Goal: Information Seeking & Learning: Learn about a topic

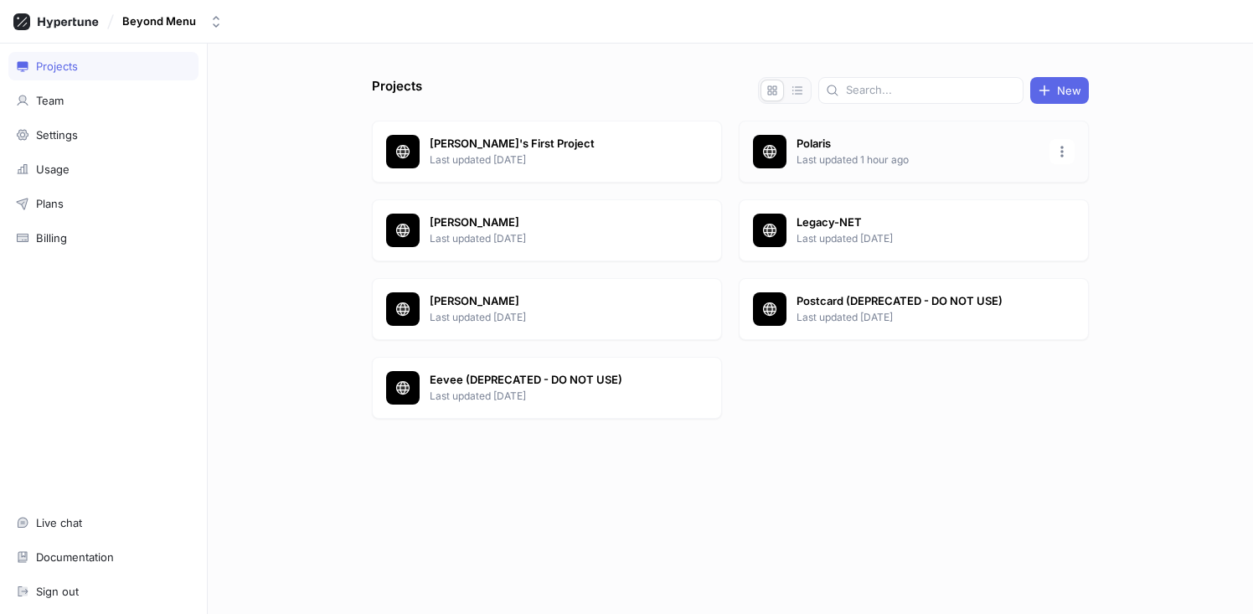
click at [863, 141] on p "Polaris" at bounding box center [918, 144] width 243 height 17
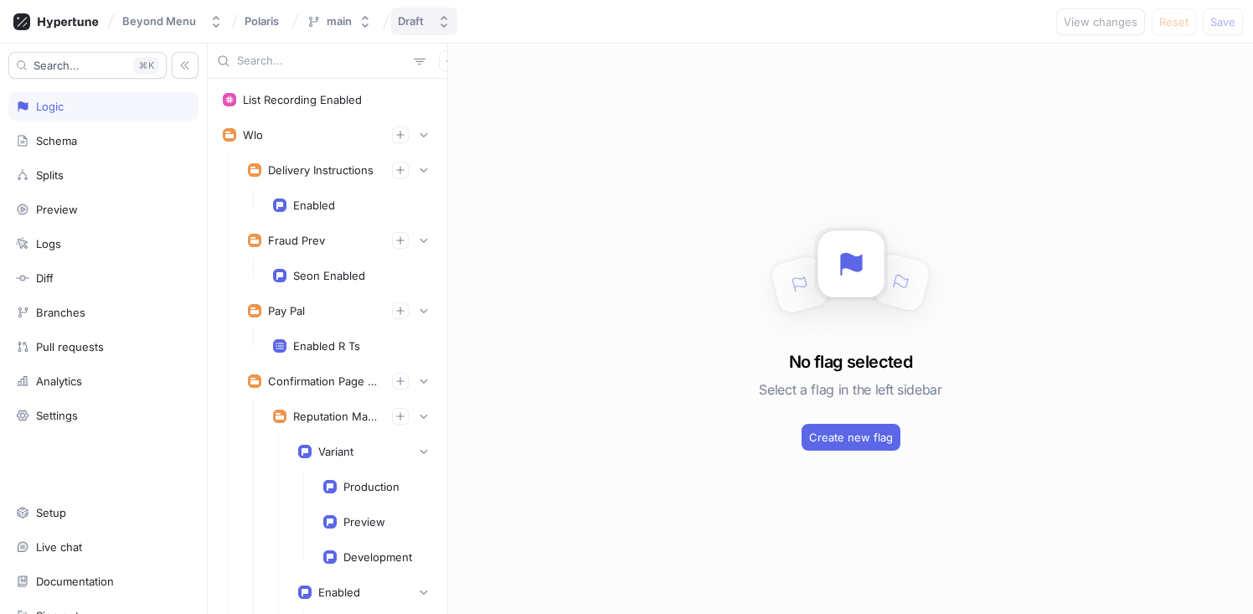
click at [419, 18] on div "Draft" at bounding box center [411, 21] width 26 height 14
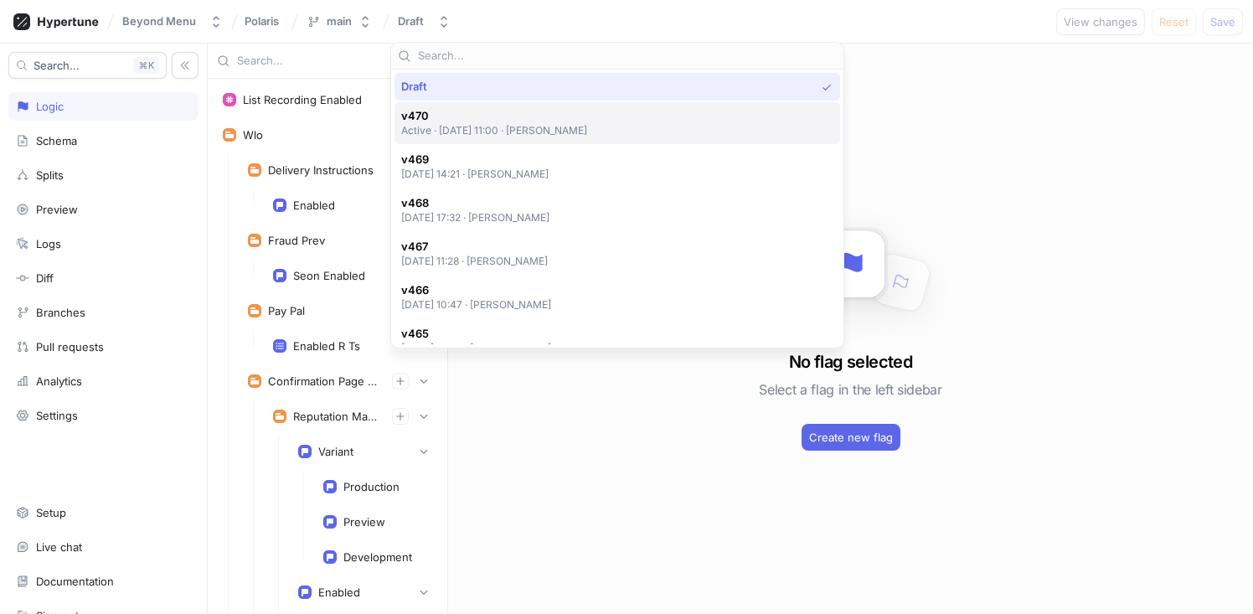
click at [532, 125] on p "Active ‧ 2025-09-08 at 11:00 ‧ Mahmoud Mohamed" at bounding box center [494, 130] width 187 height 14
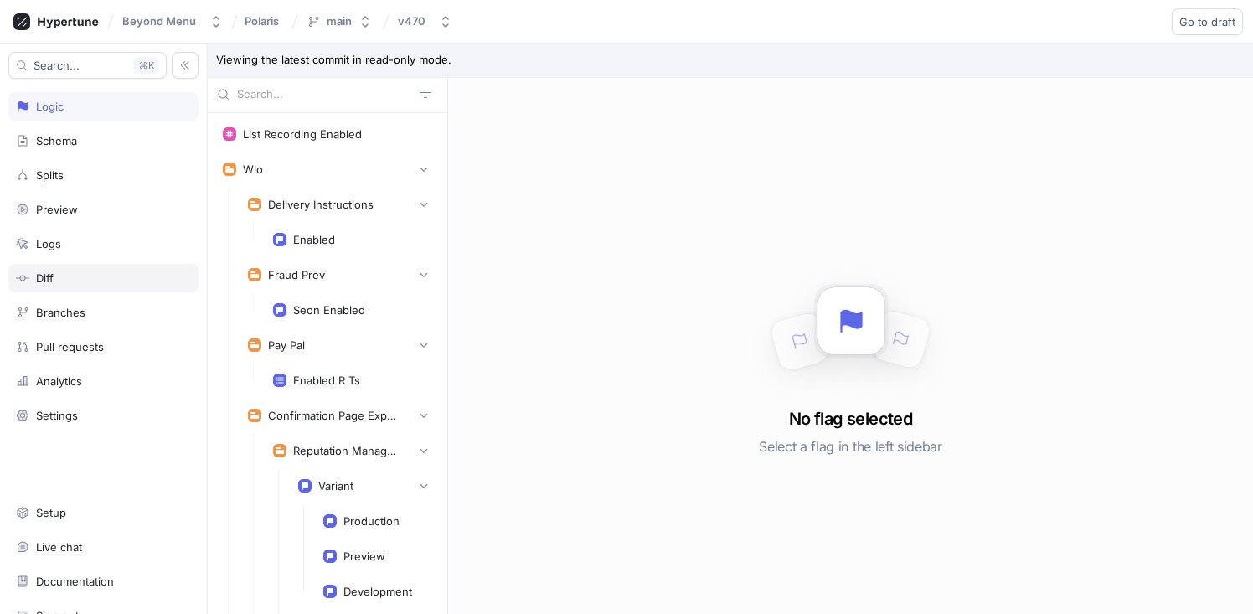
click at [96, 270] on div "Diff" at bounding box center [103, 278] width 190 height 28
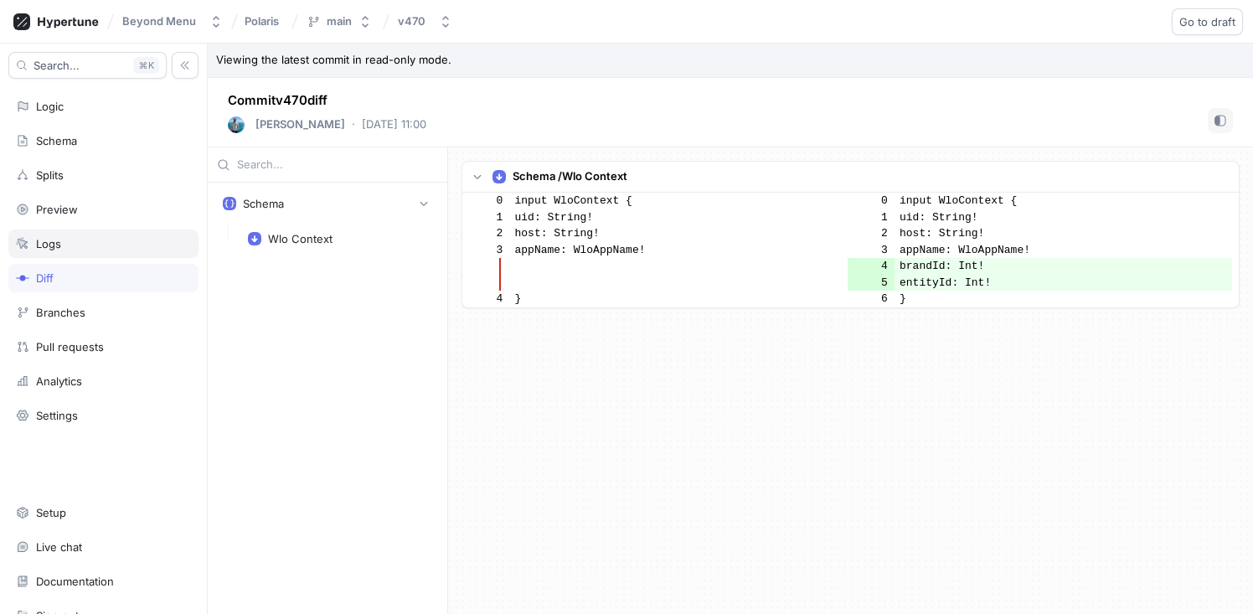
click at [110, 249] on div "Logs" at bounding box center [103, 243] width 175 height 13
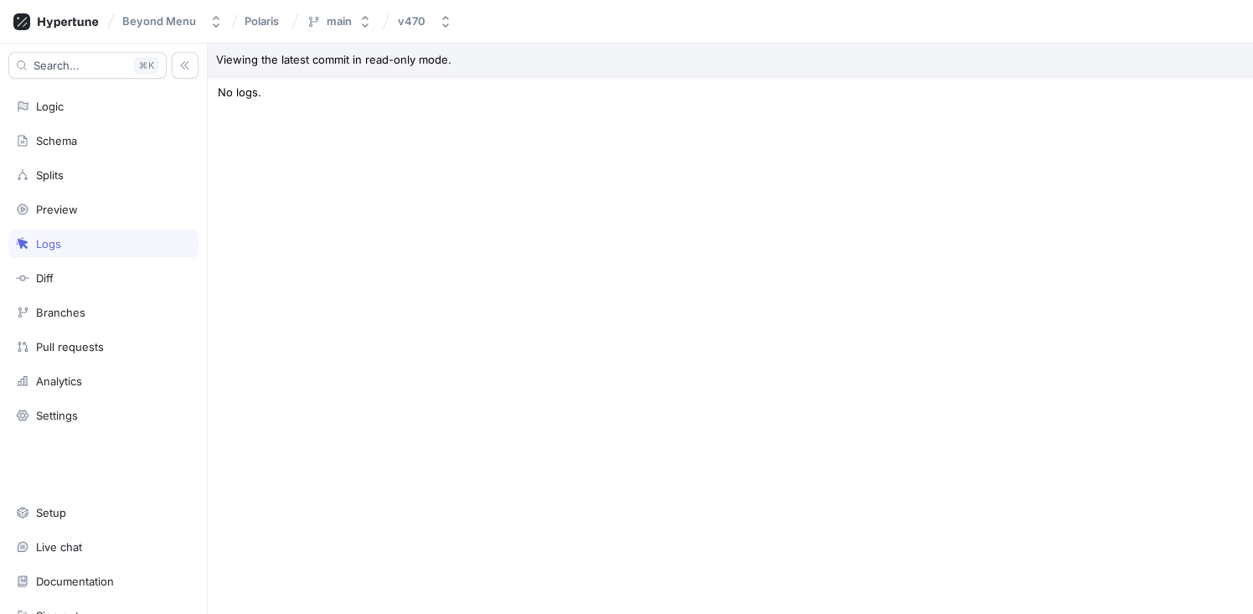
click at [811, 133] on div "Viewing the latest commit in read-only mode. Type: All Context Dwight Context O…" at bounding box center [730, 329] width 1045 height 570
click at [427, 12] on button "v470" at bounding box center [425, 22] width 68 height 28
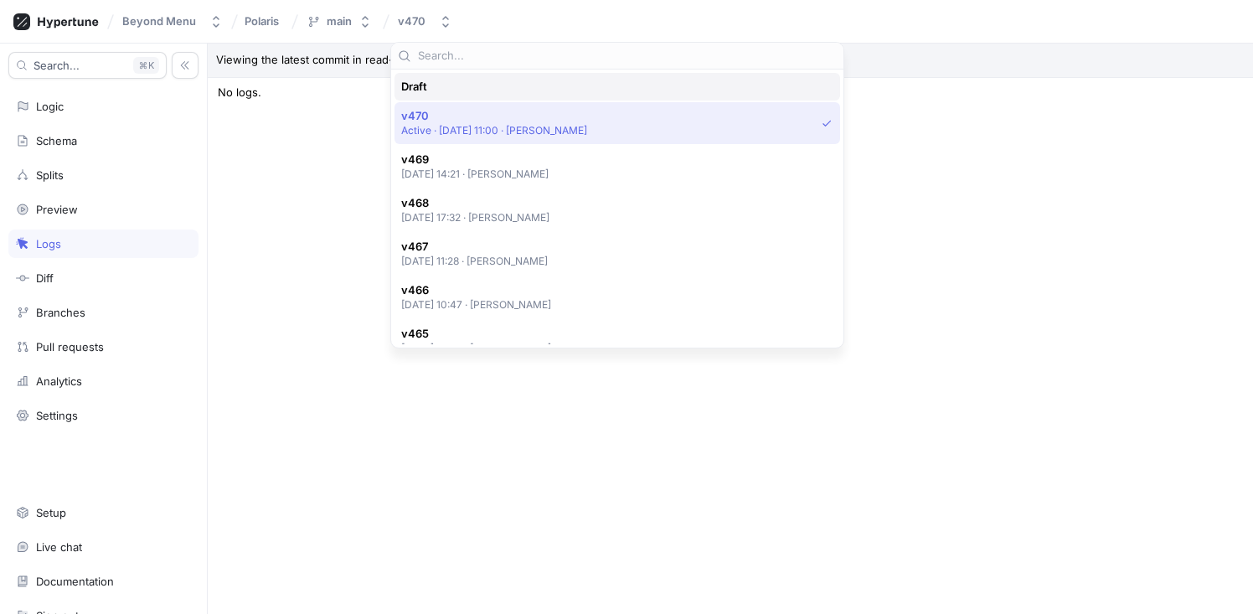
click at [461, 83] on div "Draft" at bounding box center [613, 87] width 424 height 14
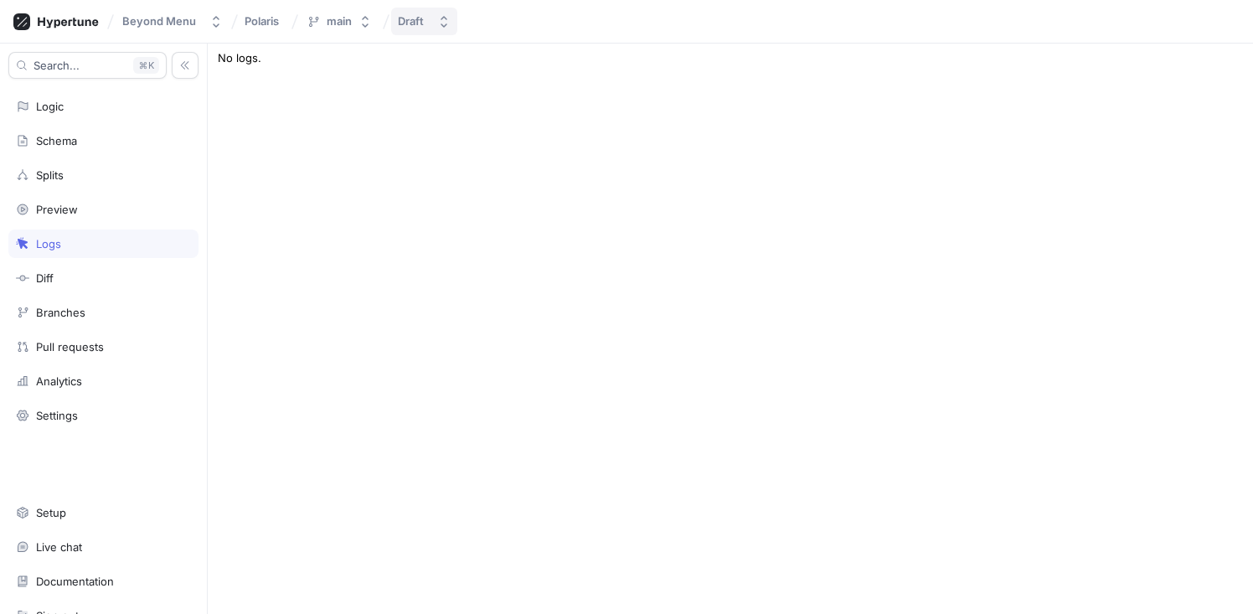
click at [449, 28] on button "Draft" at bounding box center [424, 22] width 66 height 28
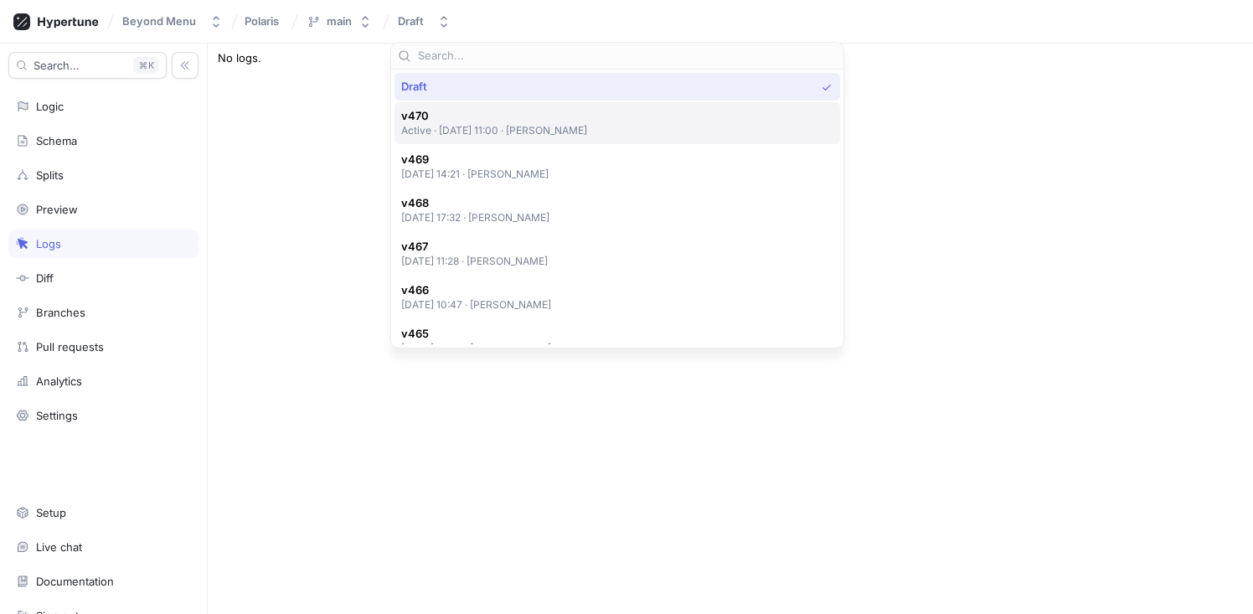
click at [452, 120] on span "v470" at bounding box center [494, 116] width 187 height 14
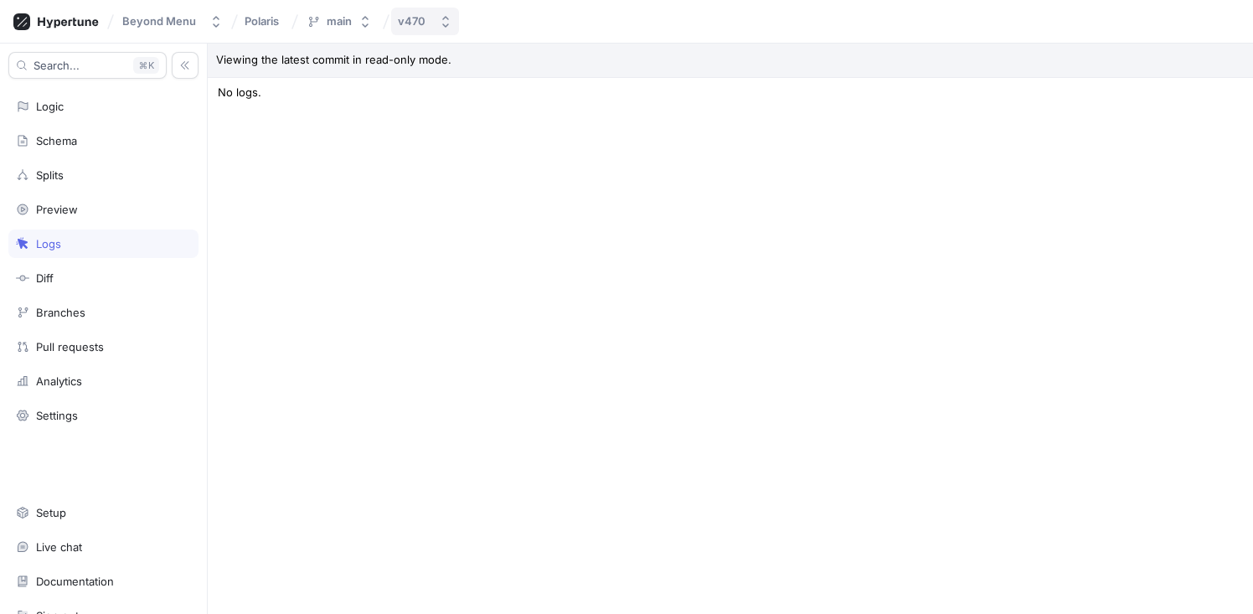
click at [439, 22] on icon "button" at bounding box center [445, 21] width 13 height 13
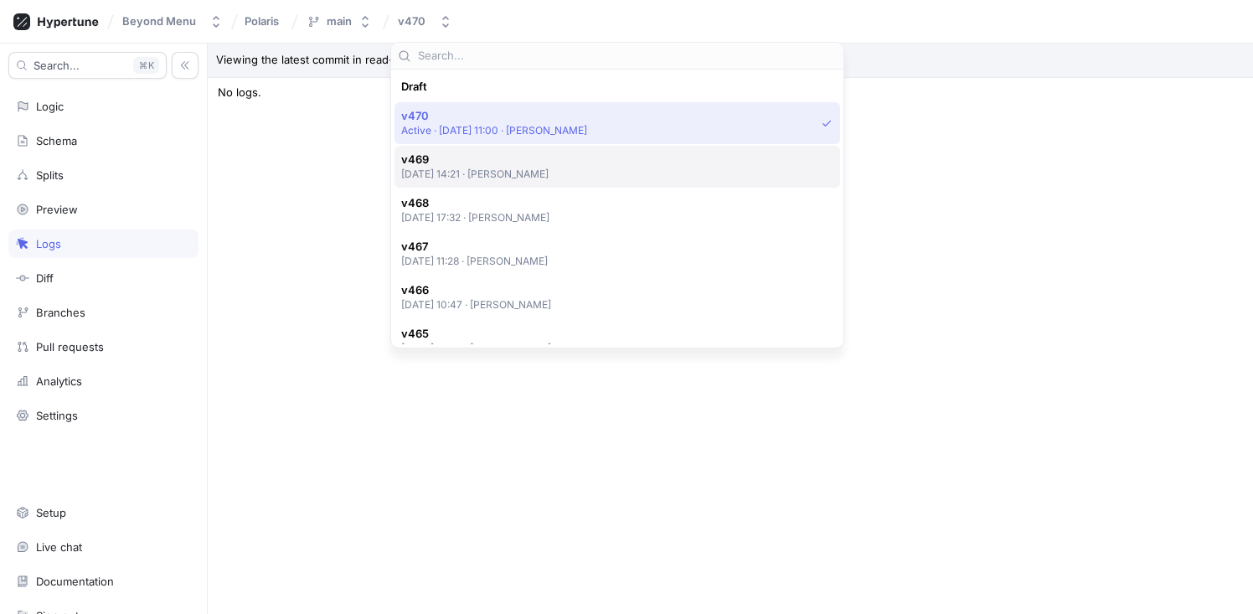
scroll to position [29, 0]
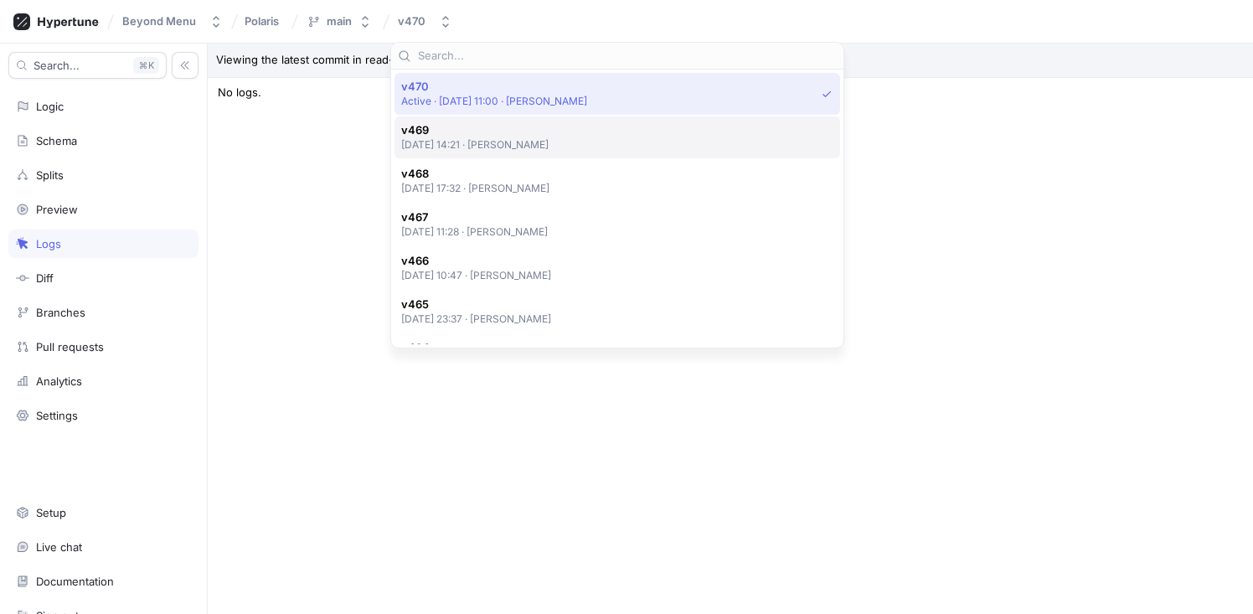
click at [455, 139] on p "2025-09-05 at 14:21 ‧ Mieszko Plackowski" at bounding box center [475, 144] width 148 height 14
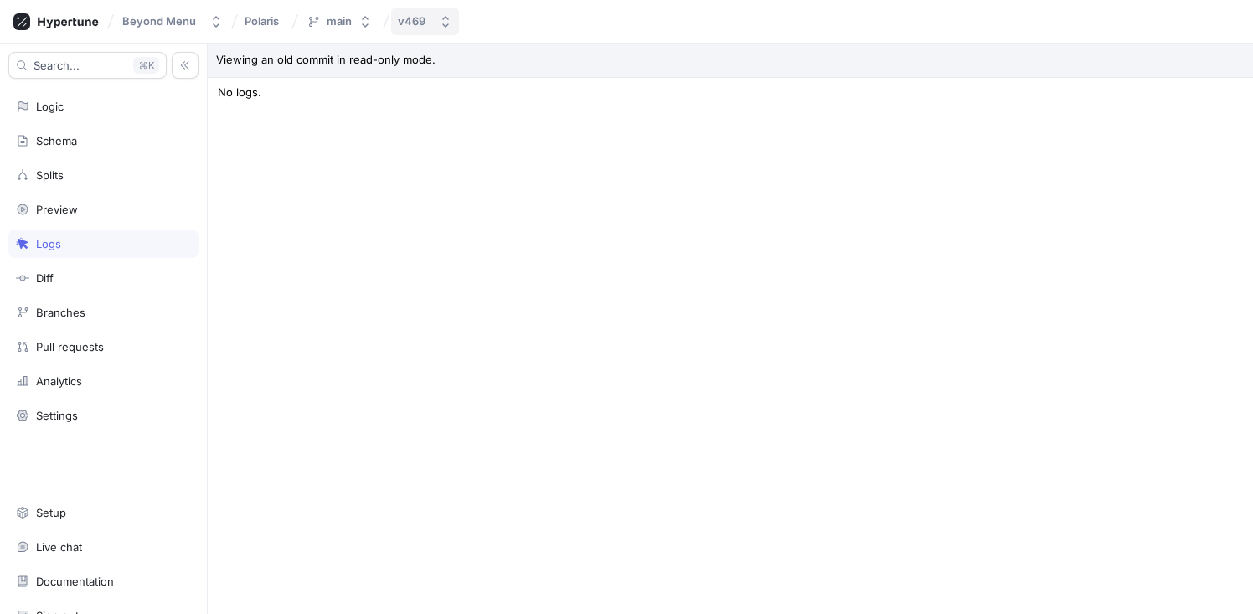
click at [441, 22] on icon "button" at bounding box center [445, 21] width 13 height 13
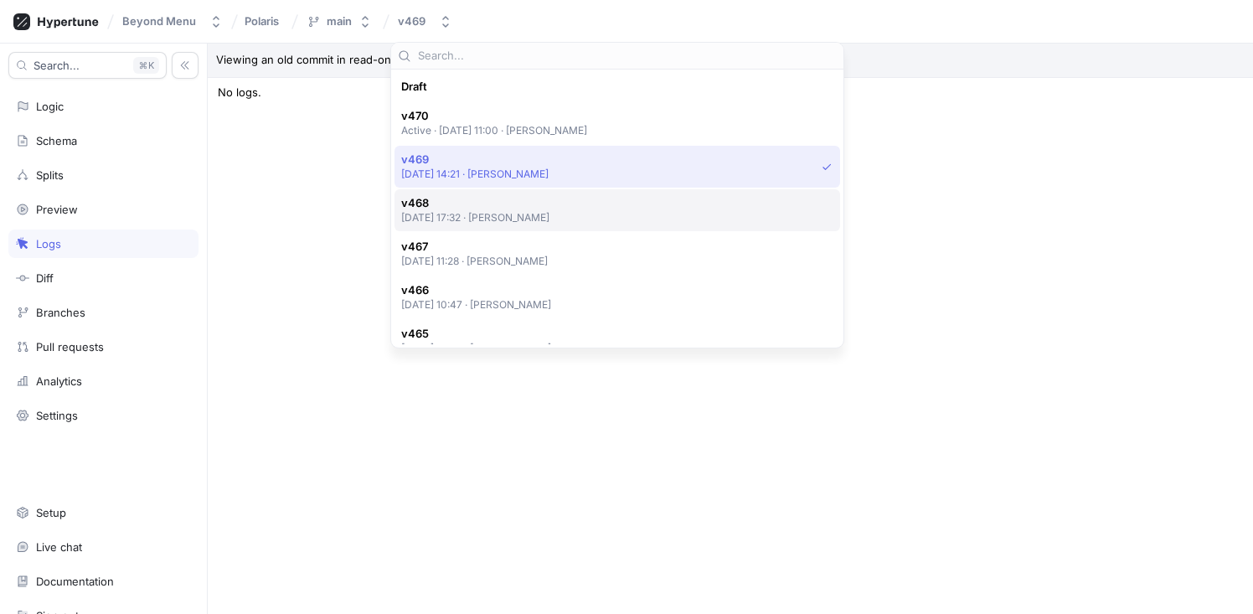
scroll to position [73, 0]
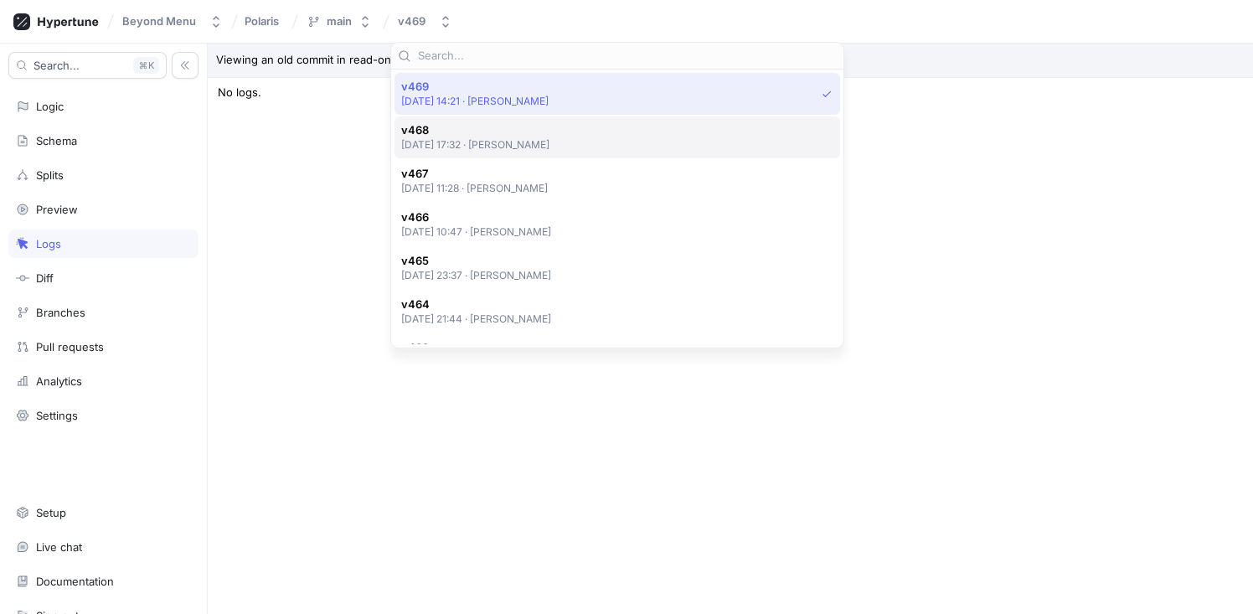
click at [466, 134] on span "v468" at bounding box center [475, 130] width 149 height 14
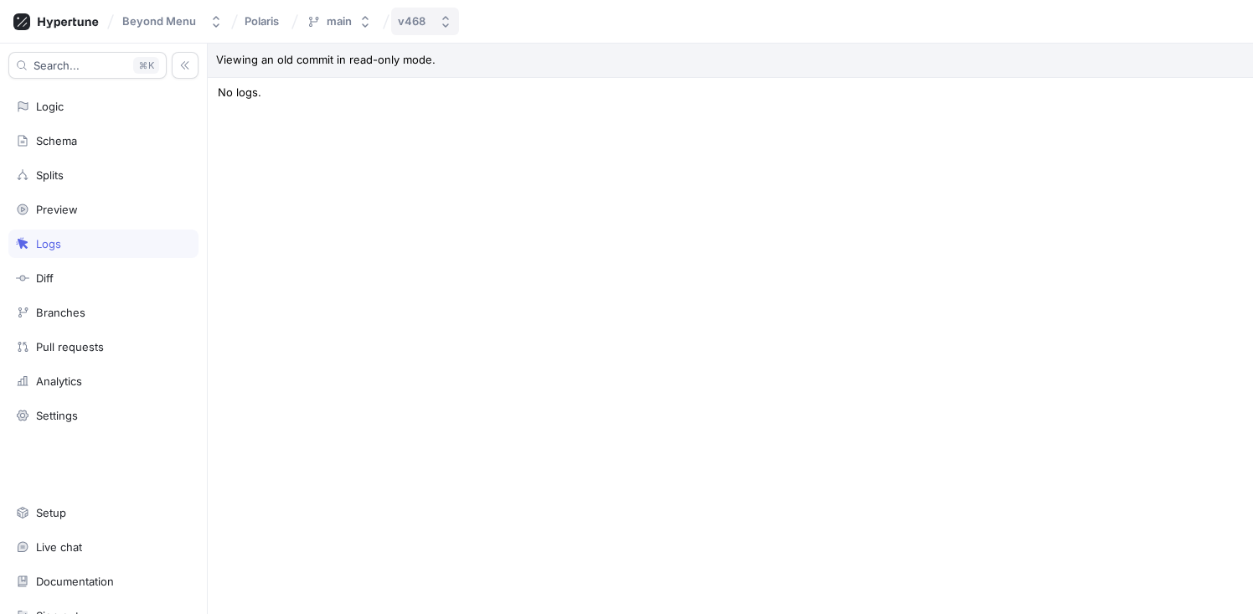
click at [435, 26] on button "v468" at bounding box center [425, 22] width 68 height 28
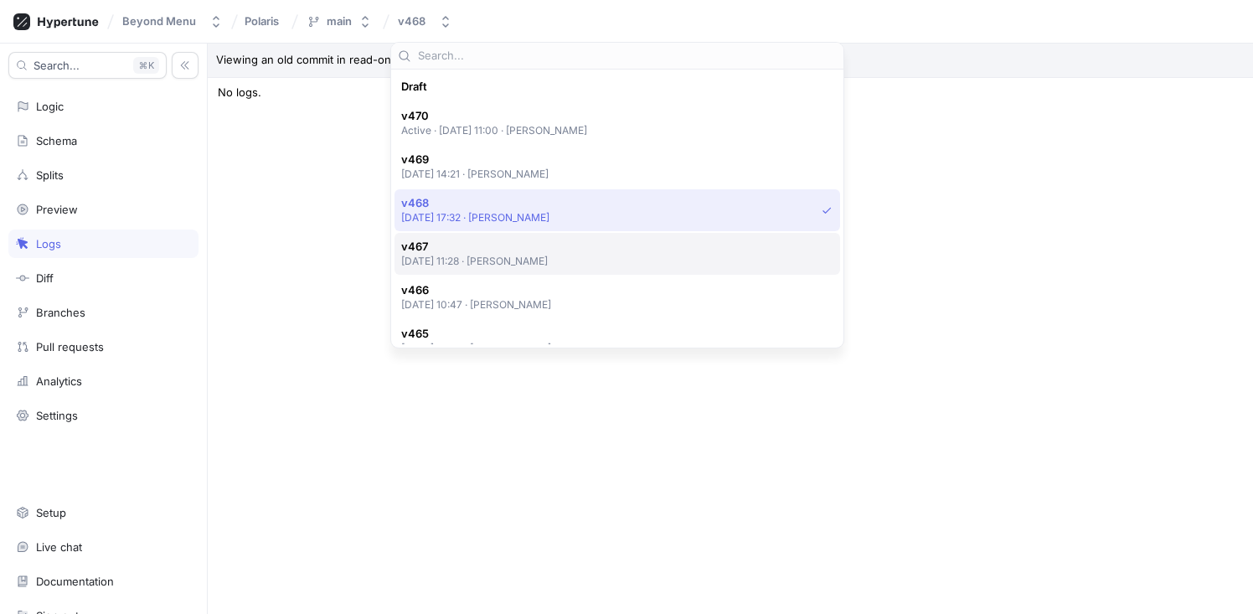
scroll to position [116, 0]
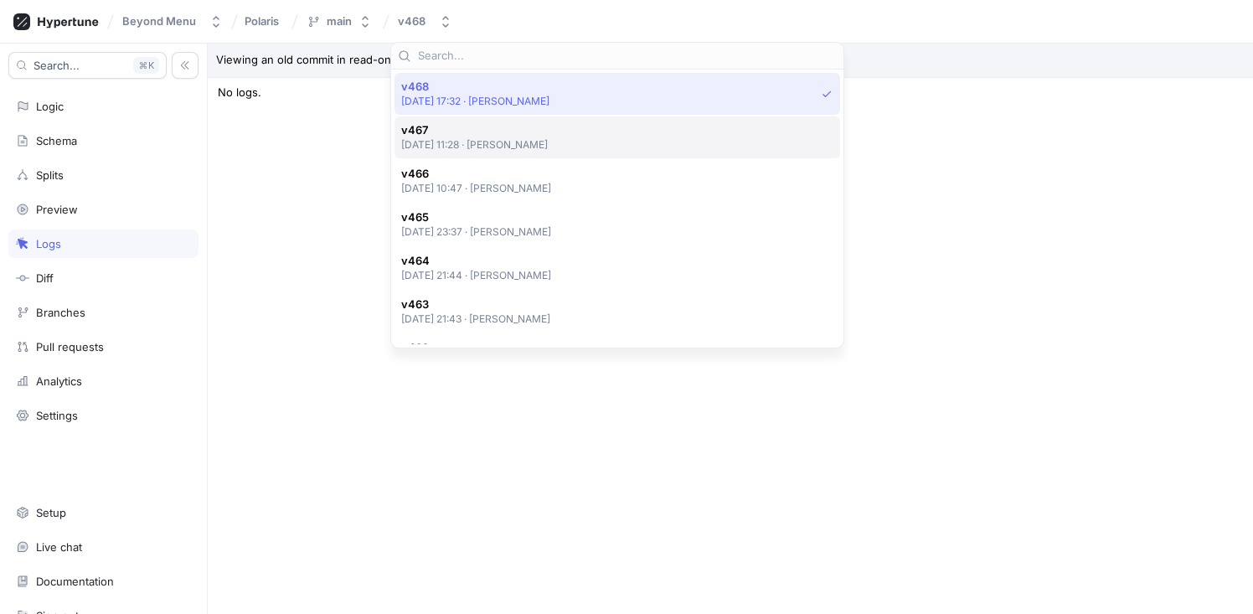
click at [440, 135] on span "v467" at bounding box center [474, 130] width 147 height 14
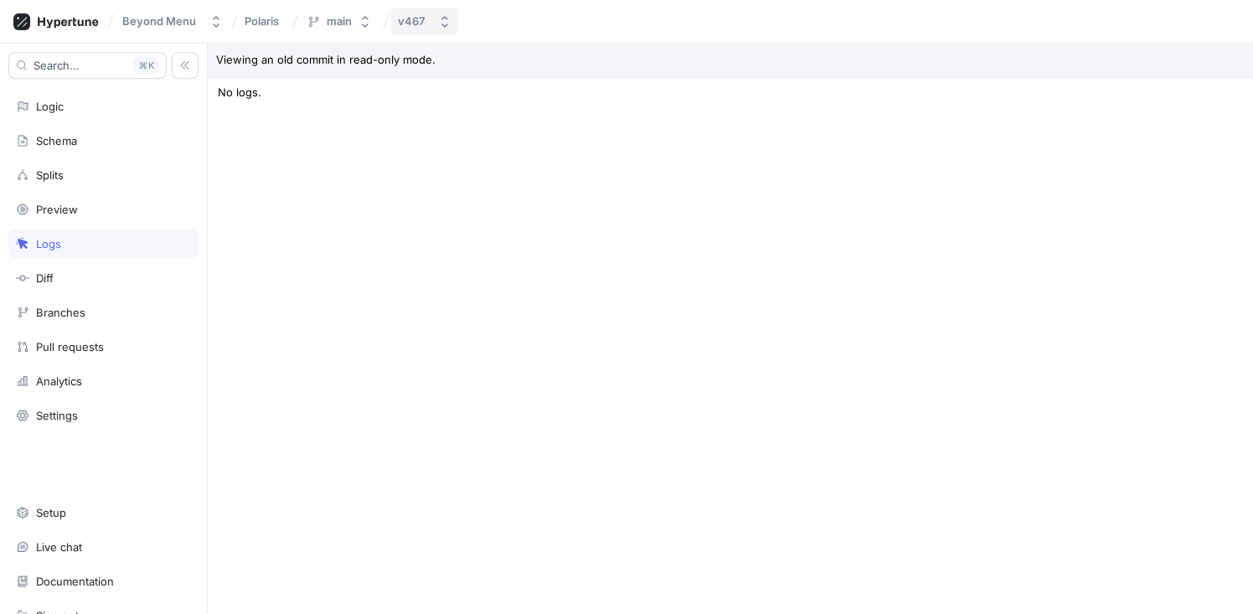
click at [425, 28] on button "v467" at bounding box center [424, 22] width 67 height 28
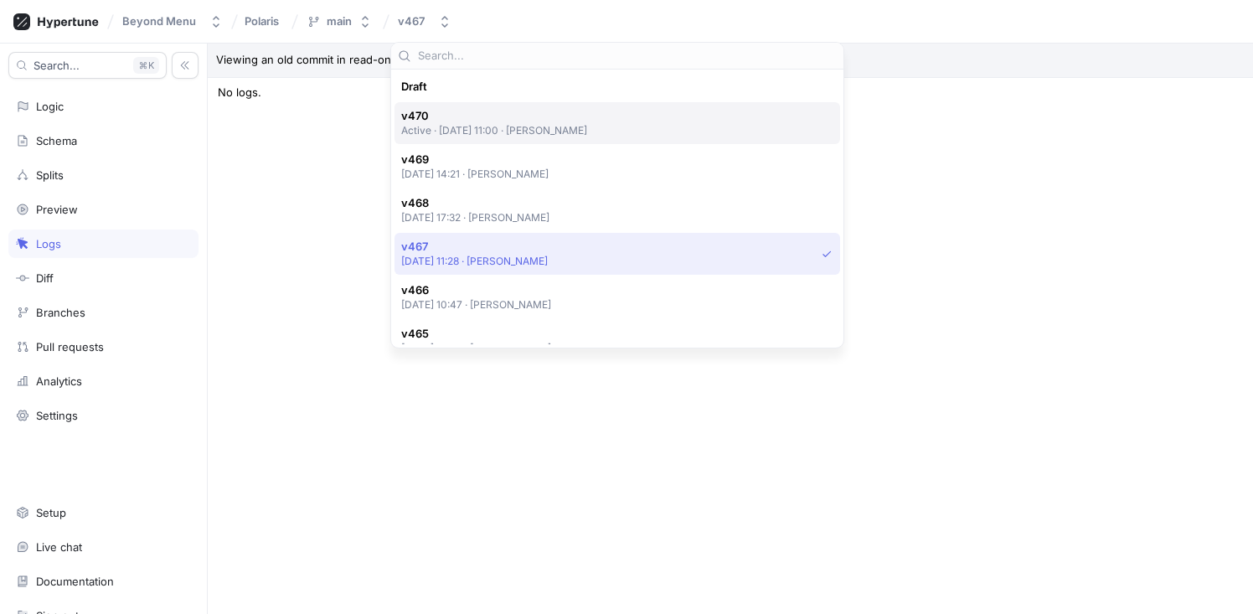
click at [451, 132] on p "Active ‧ 2025-09-08 at 11:00 ‧ Mahmoud Mohamed" at bounding box center [494, 130] width 187 height 14
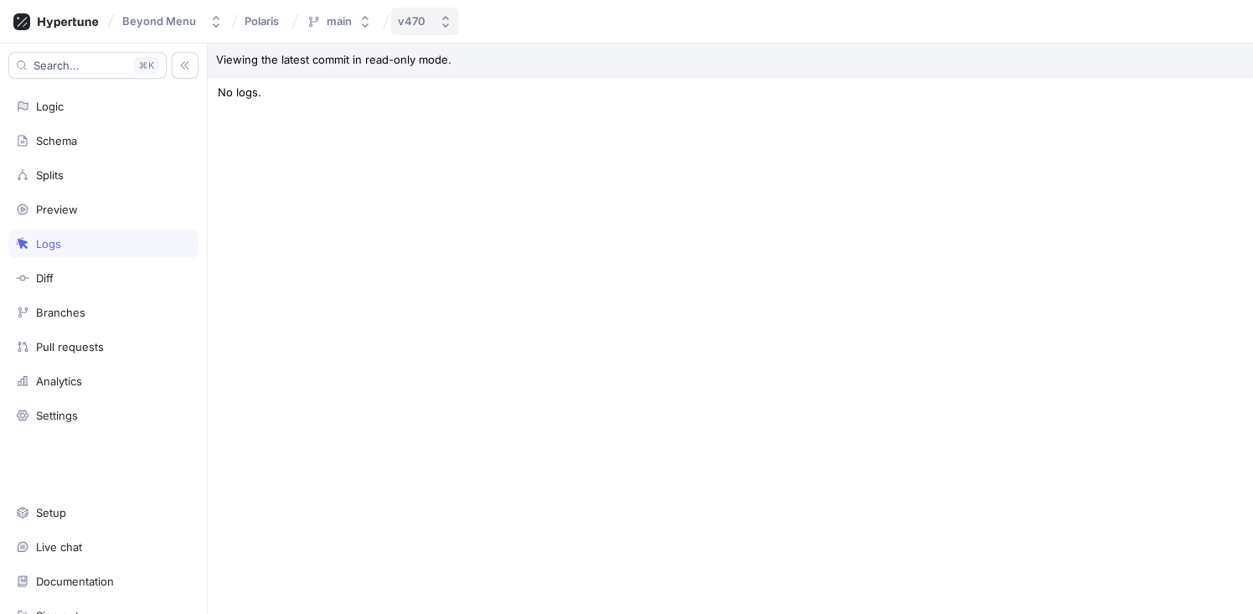
click at [428, 24] on div "v470" at bounding box center [415, 21] width 34 height 14
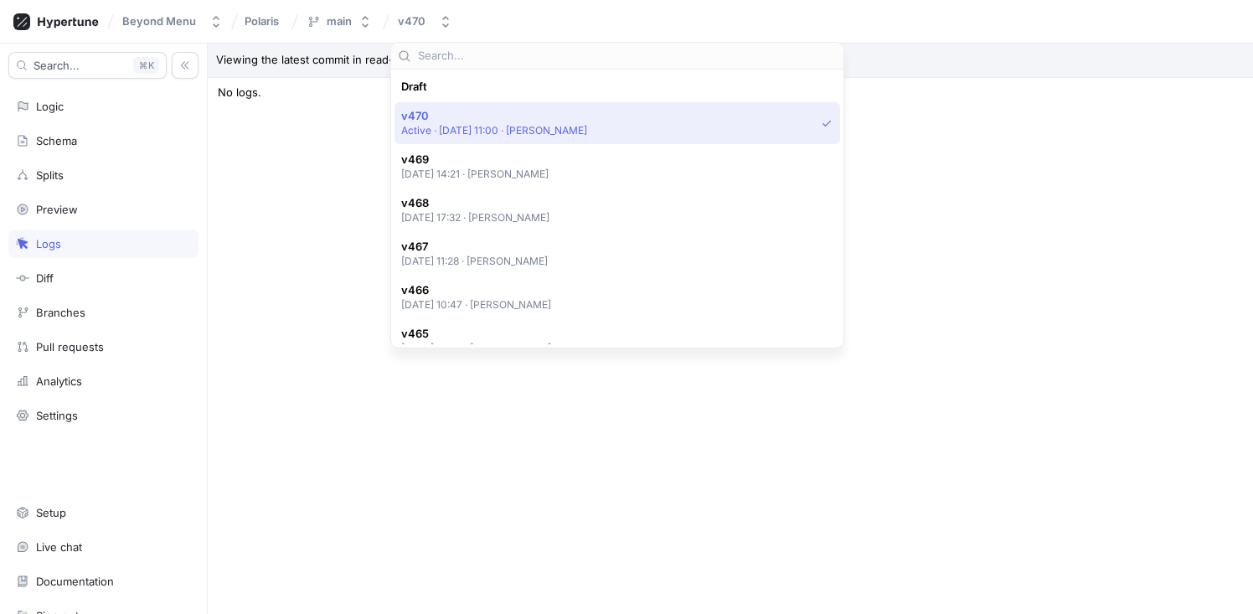
scroll to position [29, 0]
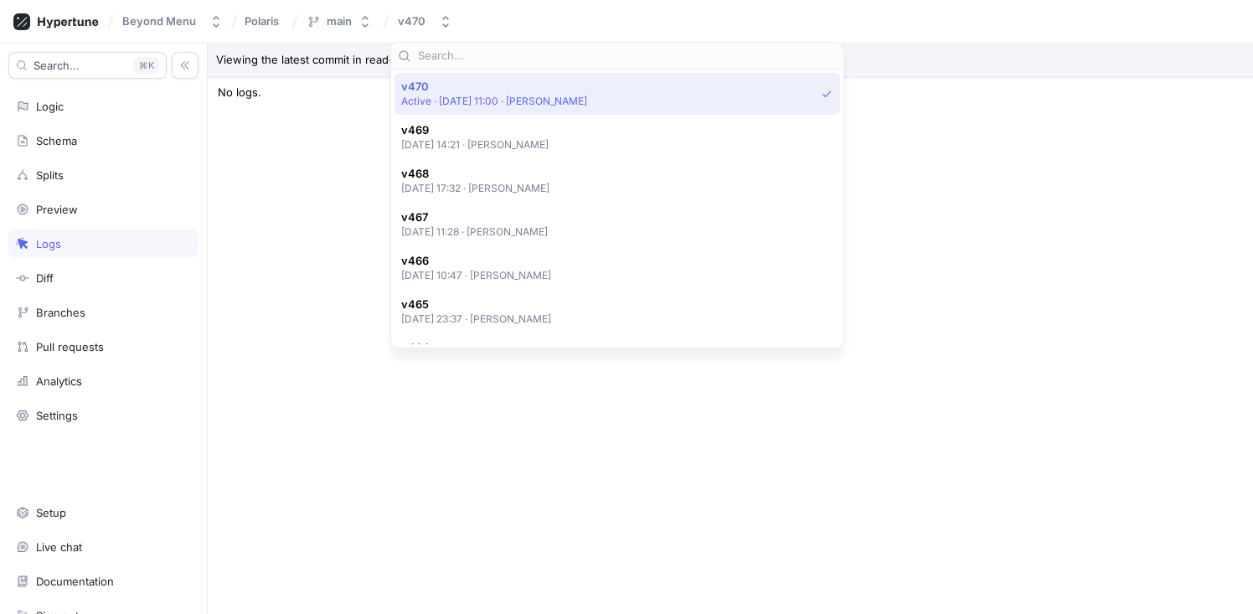
click at [1119, 226] on div "Viewing the latest commit in read-only mode. Type: All Context Dwight Context O…" at bounding box center [730, 329] width 1045 height 570
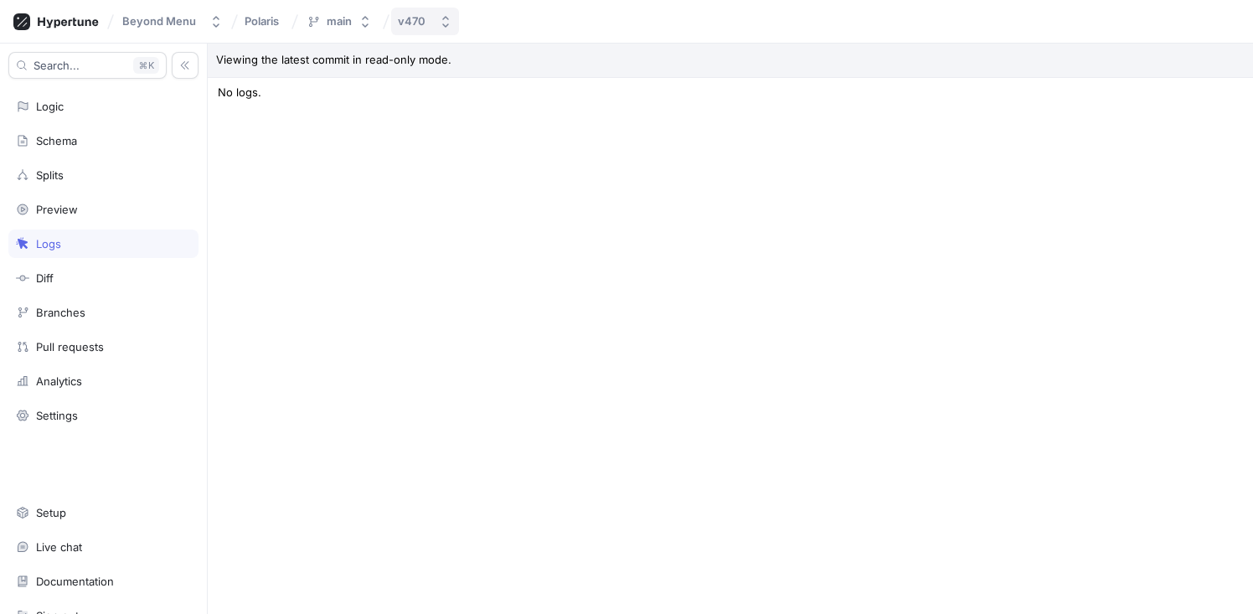
click at [418, 27] on div "v470" at bounding box center [412, 21] width 28 height 14
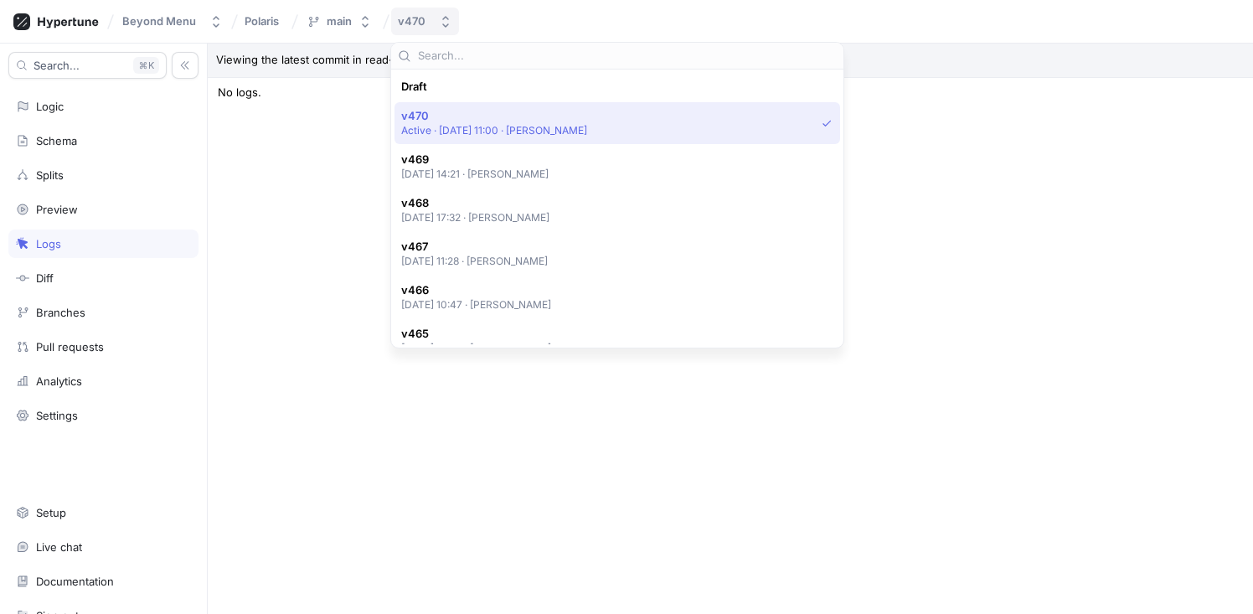
scroll to position [29, 0]
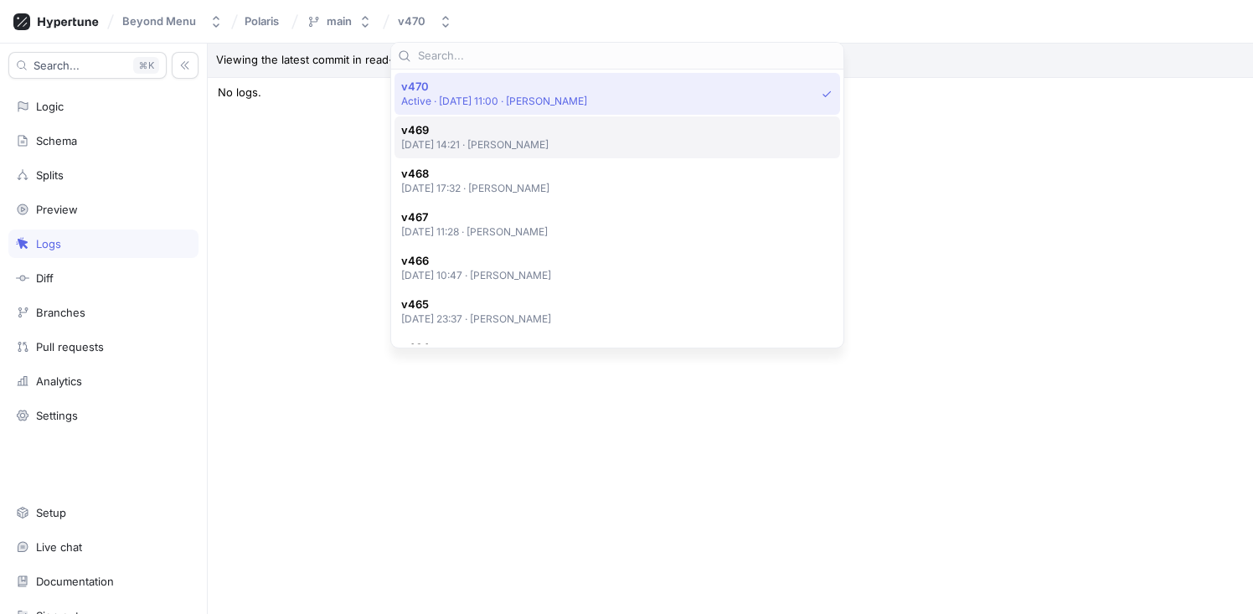
click at [496, 127] on span "v469" at bounding box center [475, 130] width 148 height 14
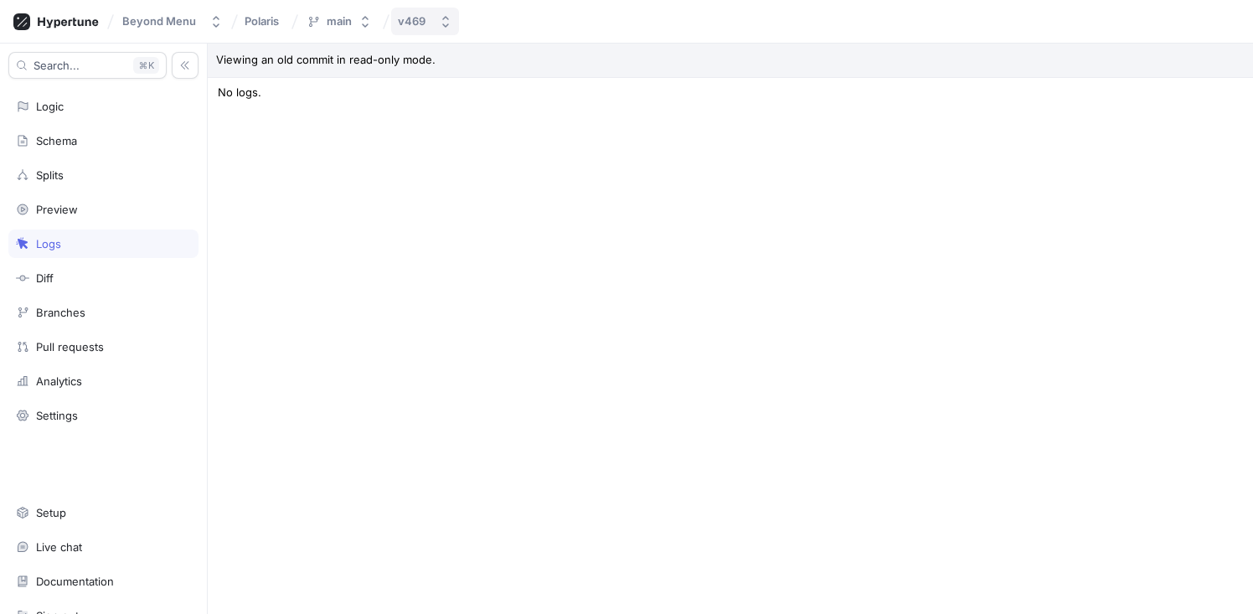
click at [431, 26] on button "v469" at bounding box center [425, 22] width 68 height 28
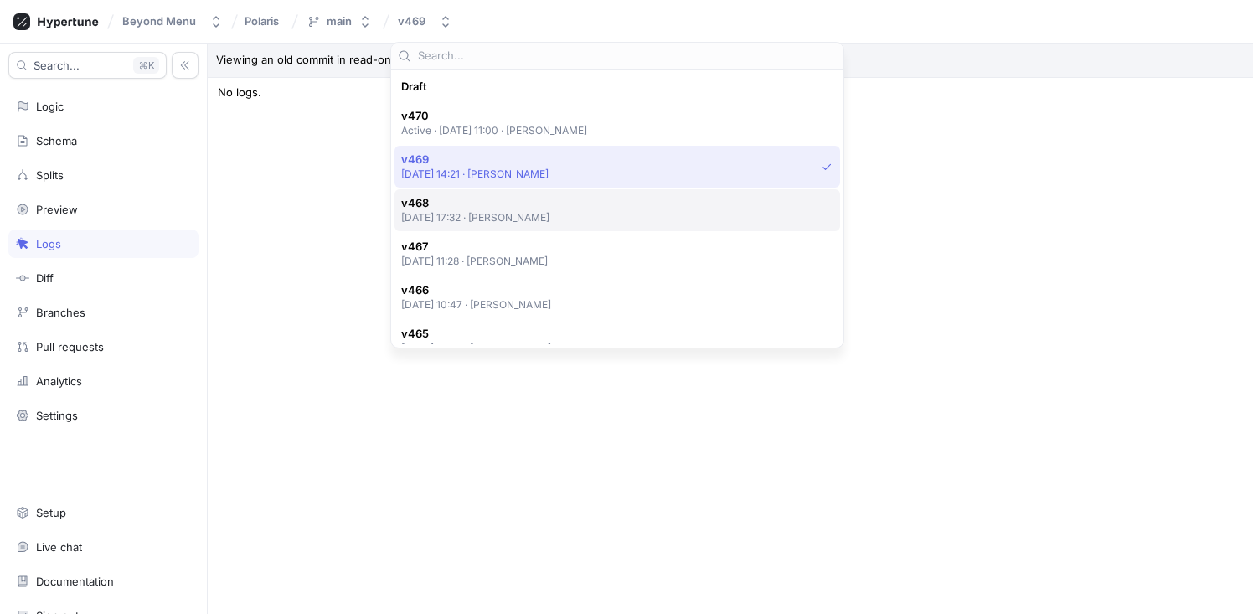
scroll to position [73, 0]
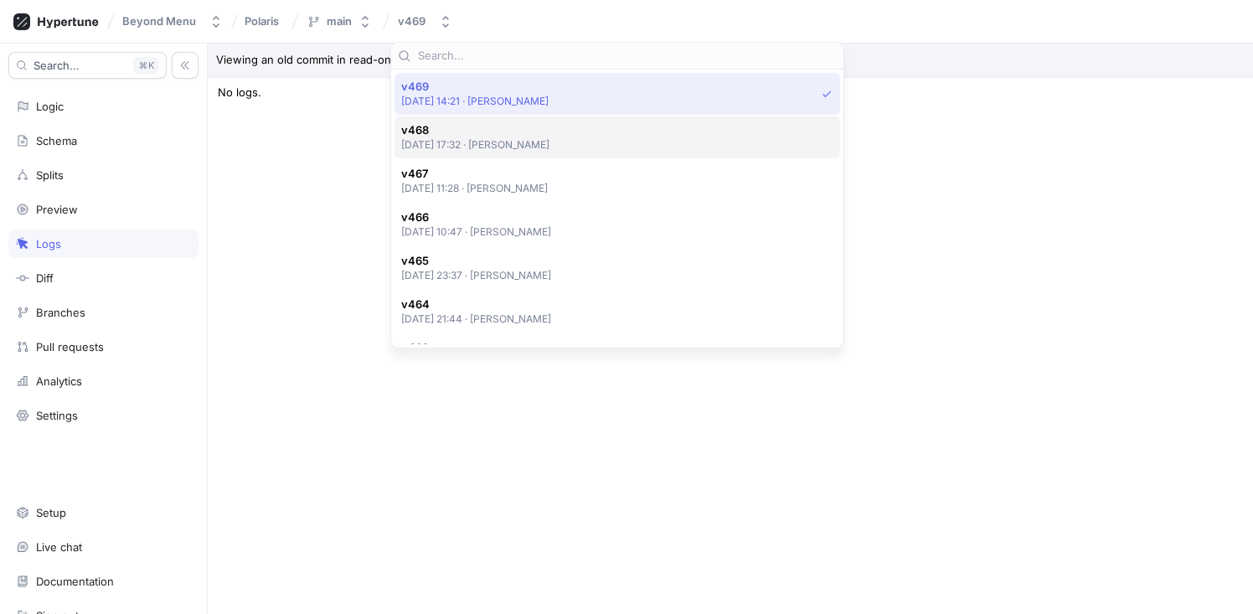
click at [480, 148] on p "[DATE] 17:32 ‧ [PERSON_NAME]" at bounding box center [475, 144] width 149 height 14
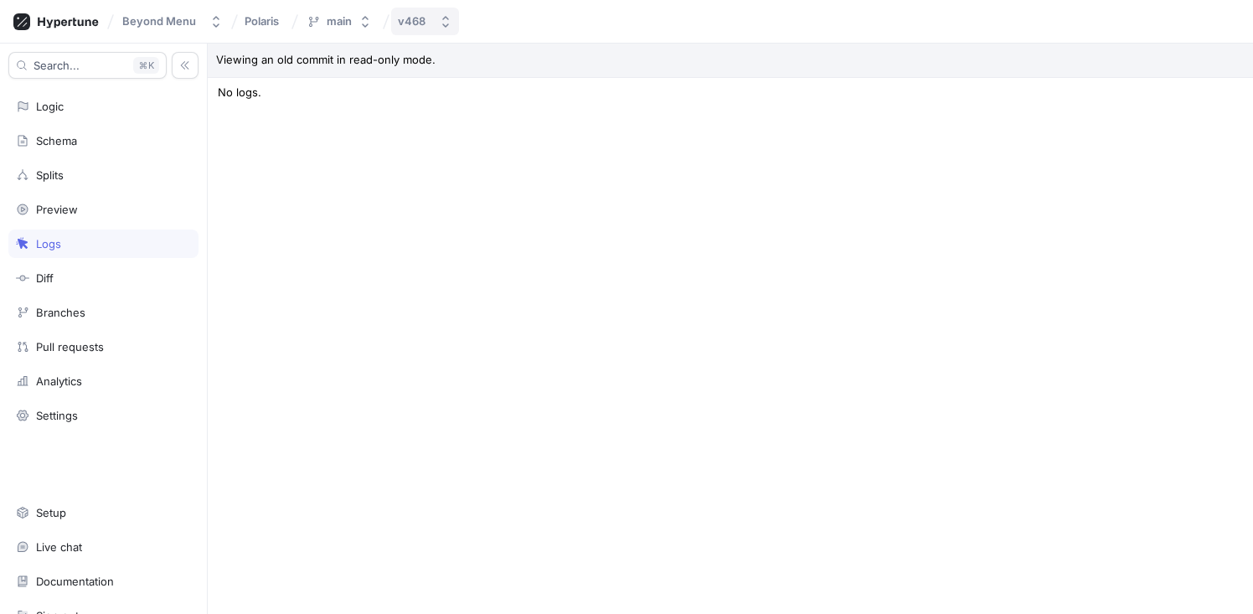
click at [424, 23] on div "v468" at bounding box center [412, 21] width 28 height 14
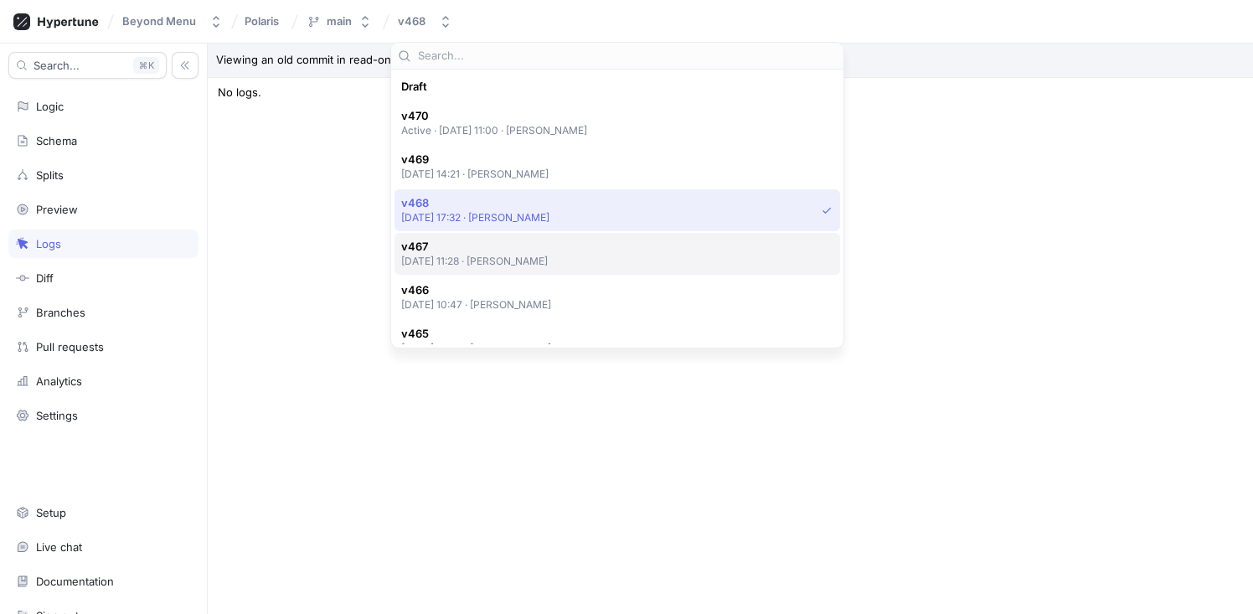
scroll to position [116, 0]
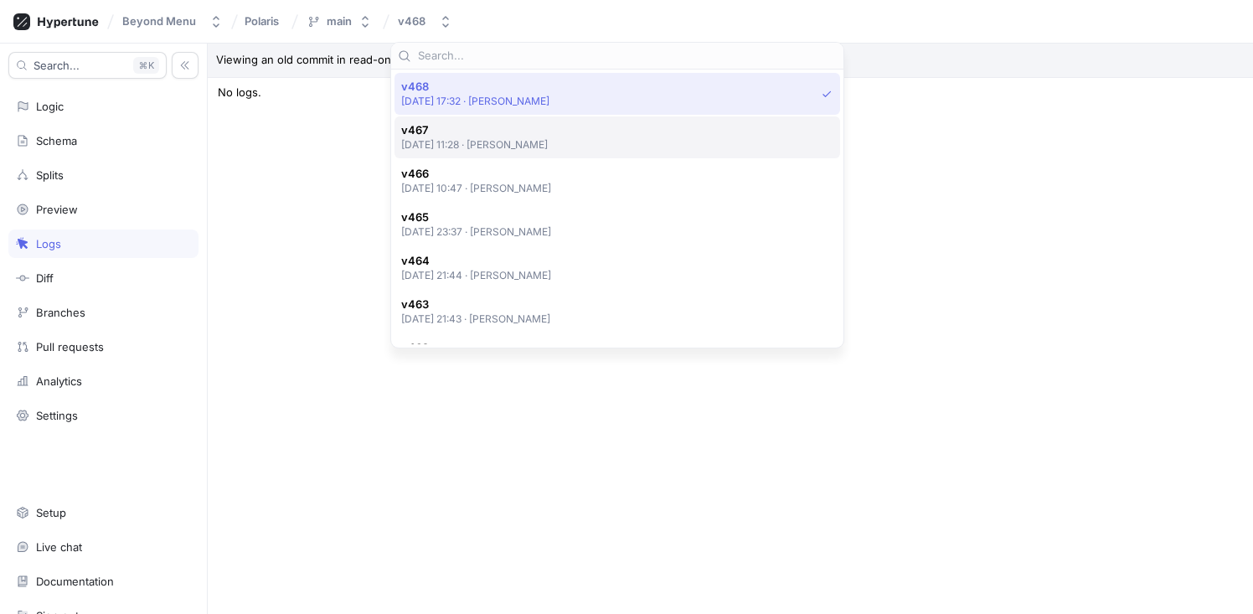
click at [463, 149] on p "[DATE] 11:28 ‧ [PERSON_NAME]" at bounding box center [474, 144] width 147 height 14
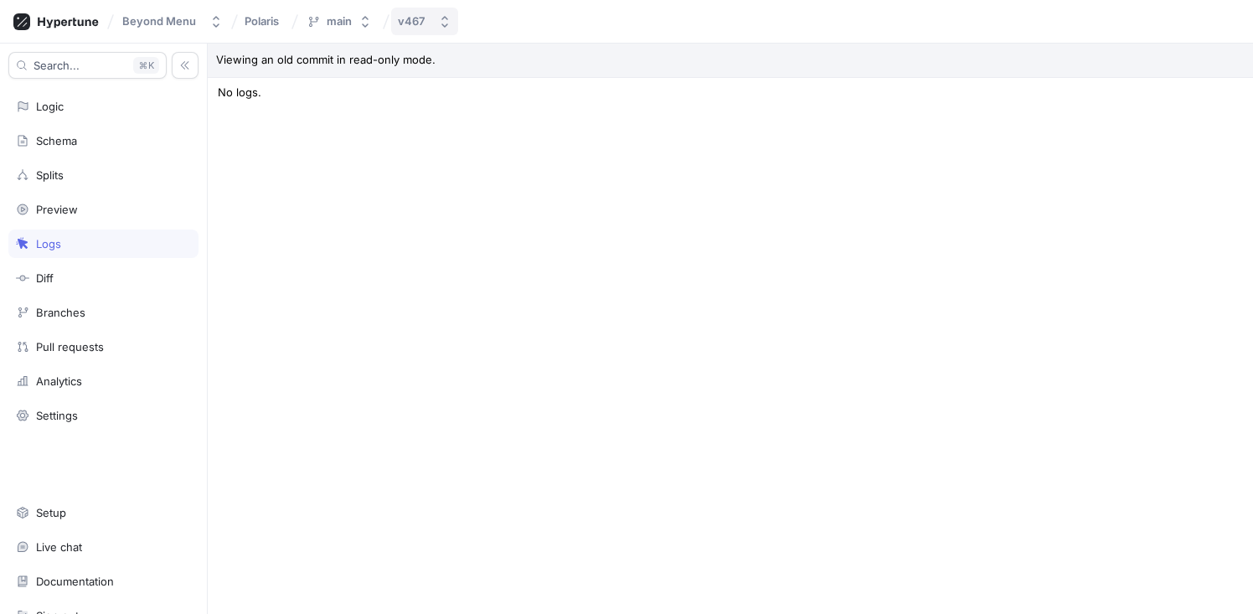
click at [419, 23] on div "v467" at bounding box center [411, 21] width 27 height 14
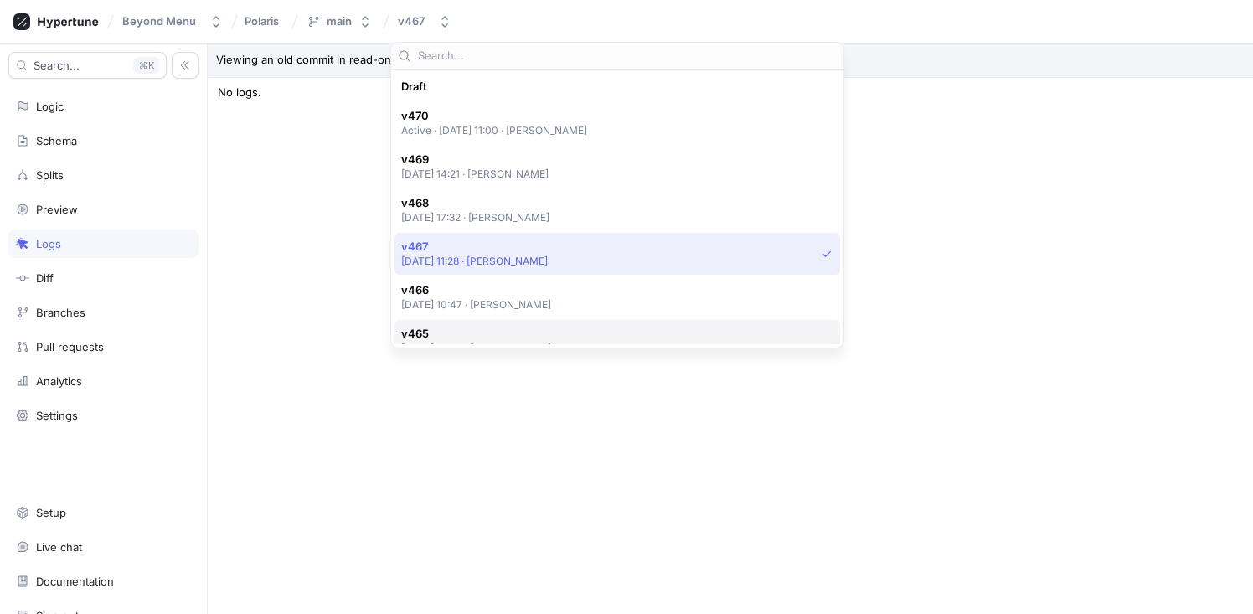
scroll to position [160, 0]
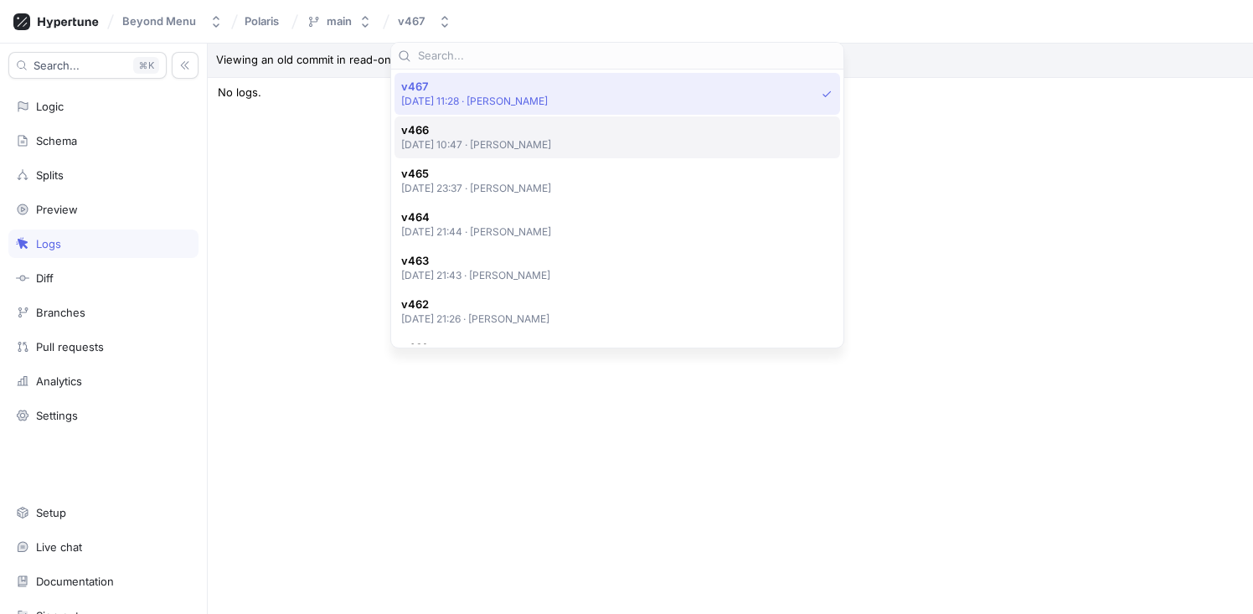
click at [476, 142] on p "2025-09-04 at 10:47 ‧ Mahmoud Mohamed" at bounding box center [476, 144] width 151 height 14
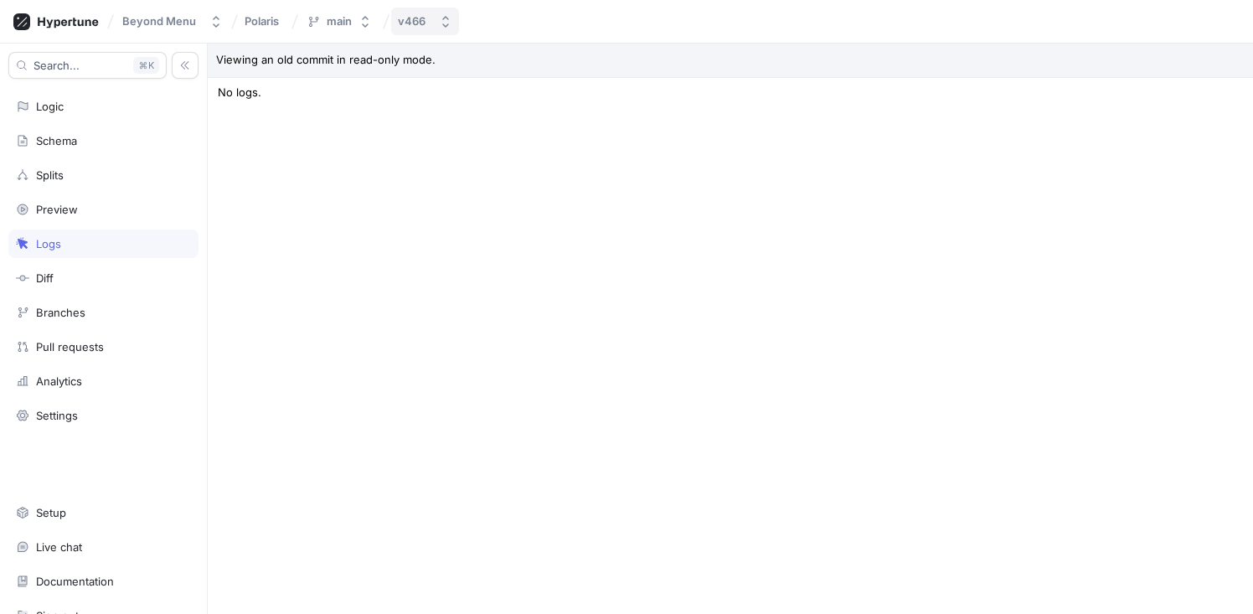
click at [426, 31] on button "v466" at bounding box center [425, 22] width 68 height 28
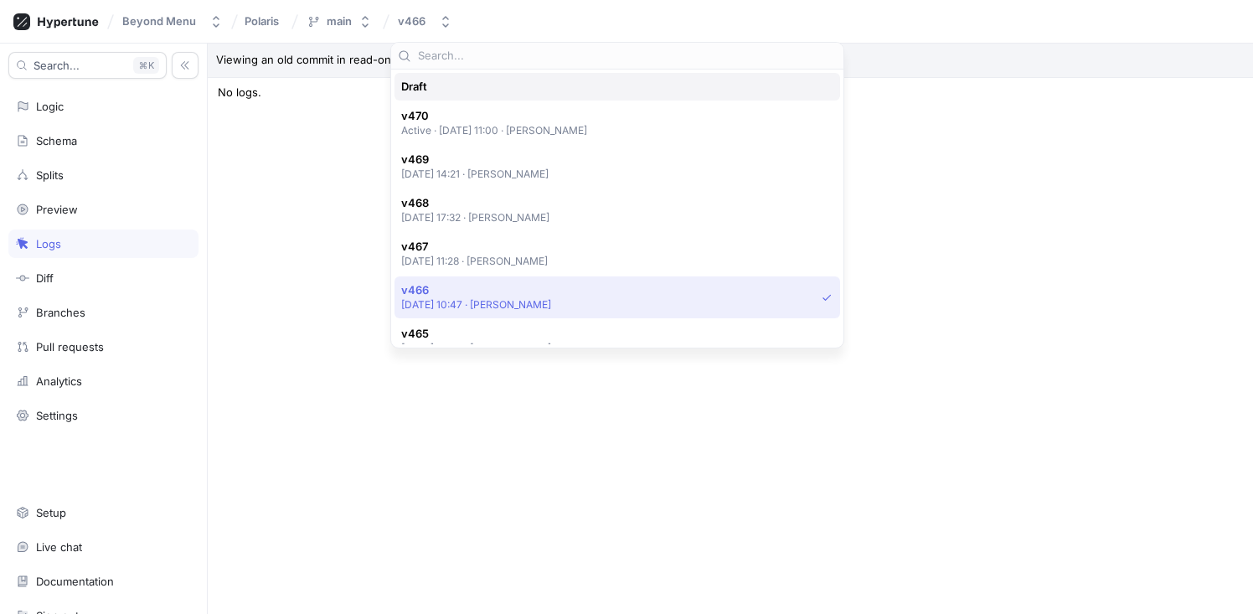
click at [452, 95] on div "Draft" at bounding box center [618, 87] width 446 height 28
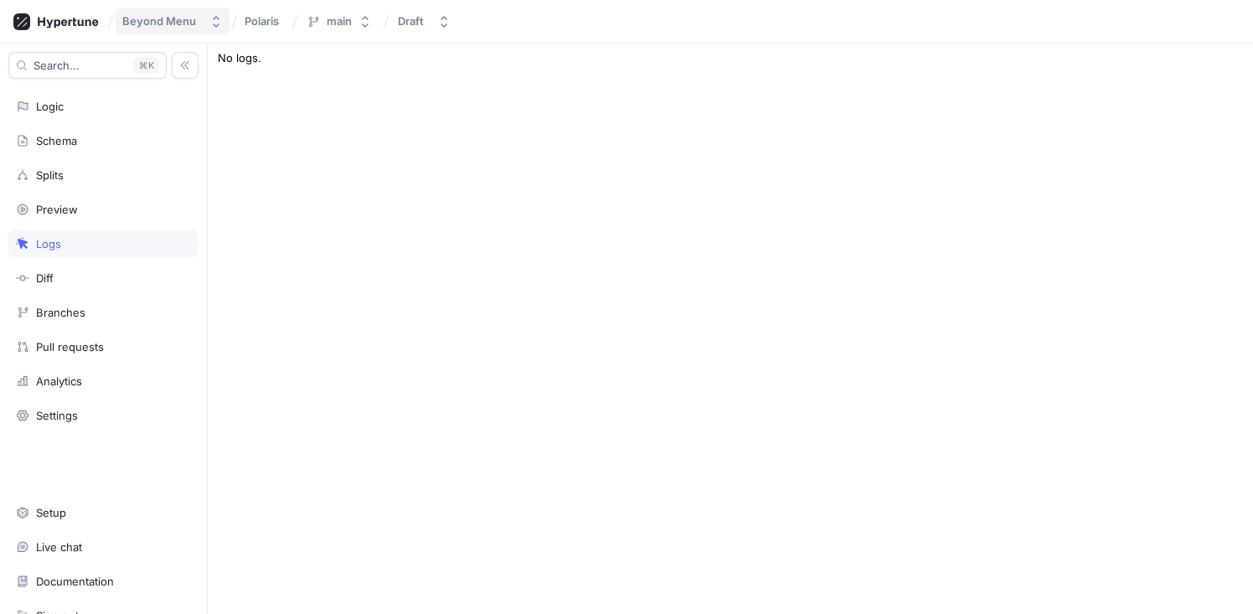
click at [185, 19] on div "Beyond Menu" at bounding box center [159, 21] width 74 height 14
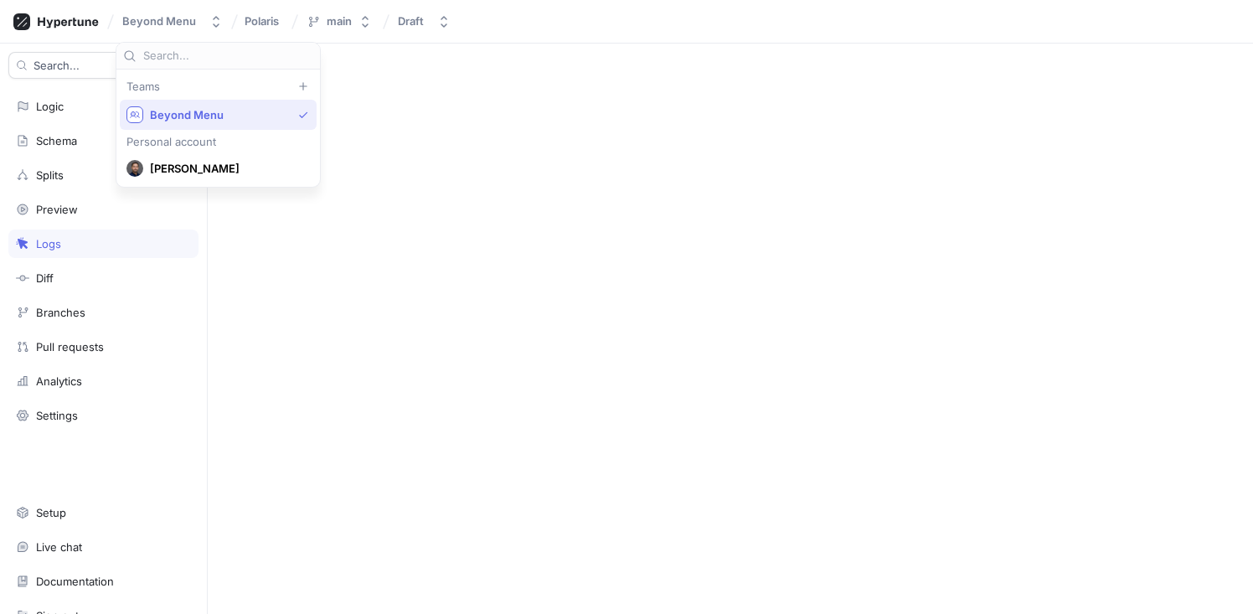
click at [411, 214] on div "Type: All Context Dwight Context Order Confirmation Email Context Smart Connect…" at bounding box center [730, 329] width 1045 height 570
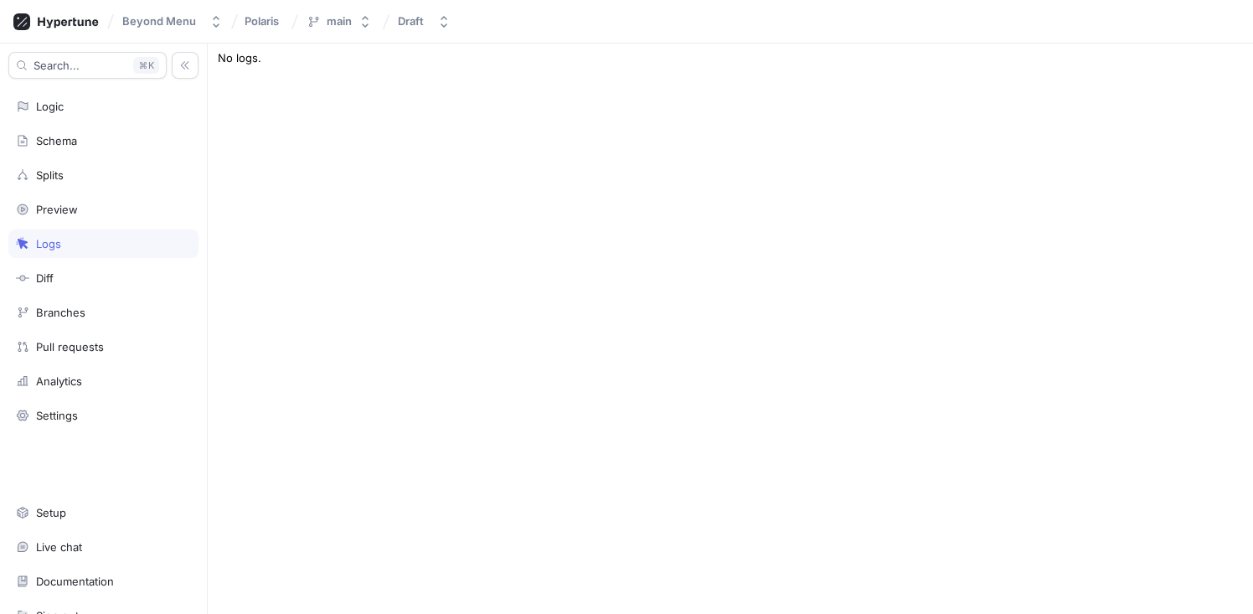
click at [79, 226] on div "Search... K Logic Schema Splits Preview Logs Diff Branches Pull requests Analyt…" at bounding box center [104, 329] width 208 height 570
click at [80, 212] on div "Preview" at bounding box center [103, 209] width 175 height 13
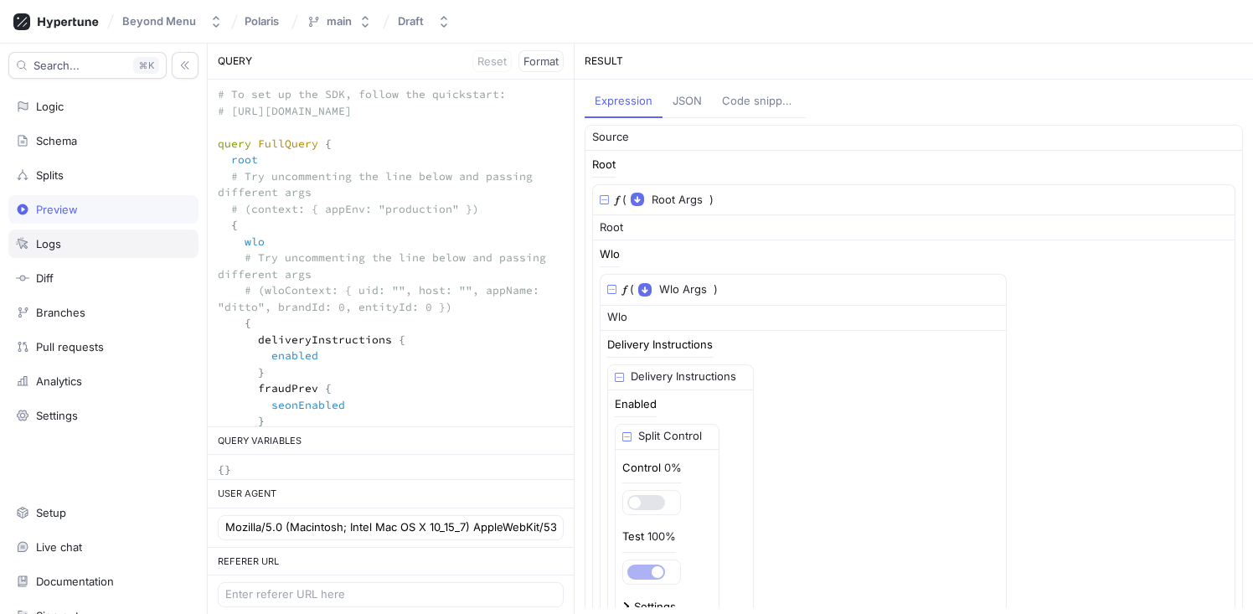
click at [78, 241] on div "Logs" at bounding box center [103, 243] width 175 height 13
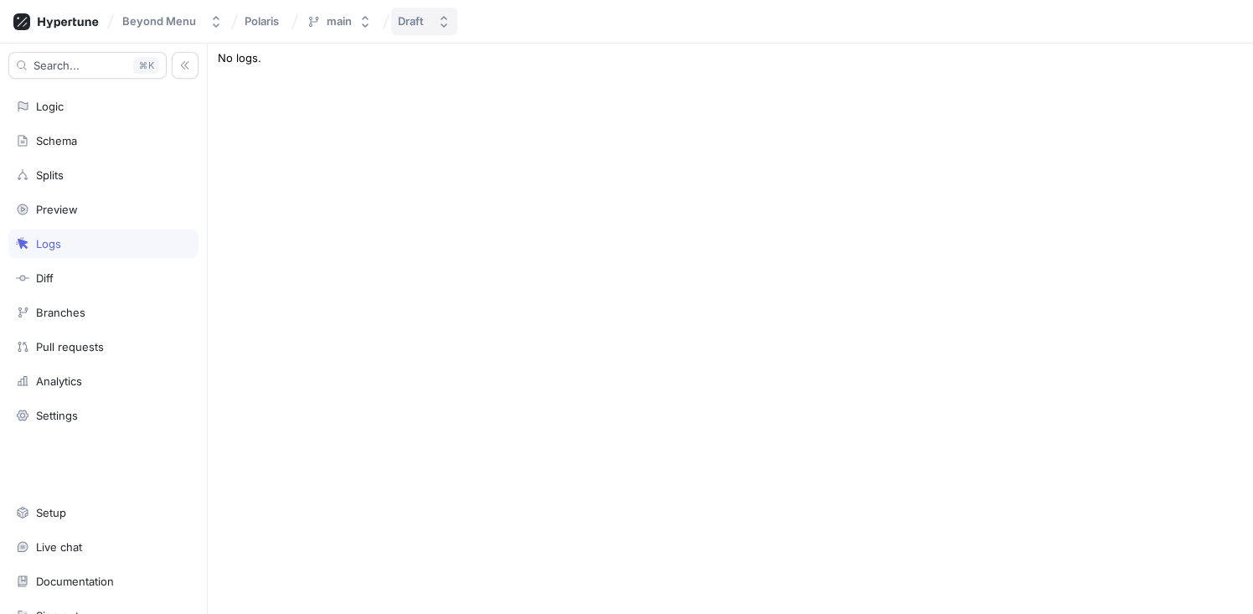
click at [429, 21] on div "Draft" at bounding box center [414, 21] width 33 height 14
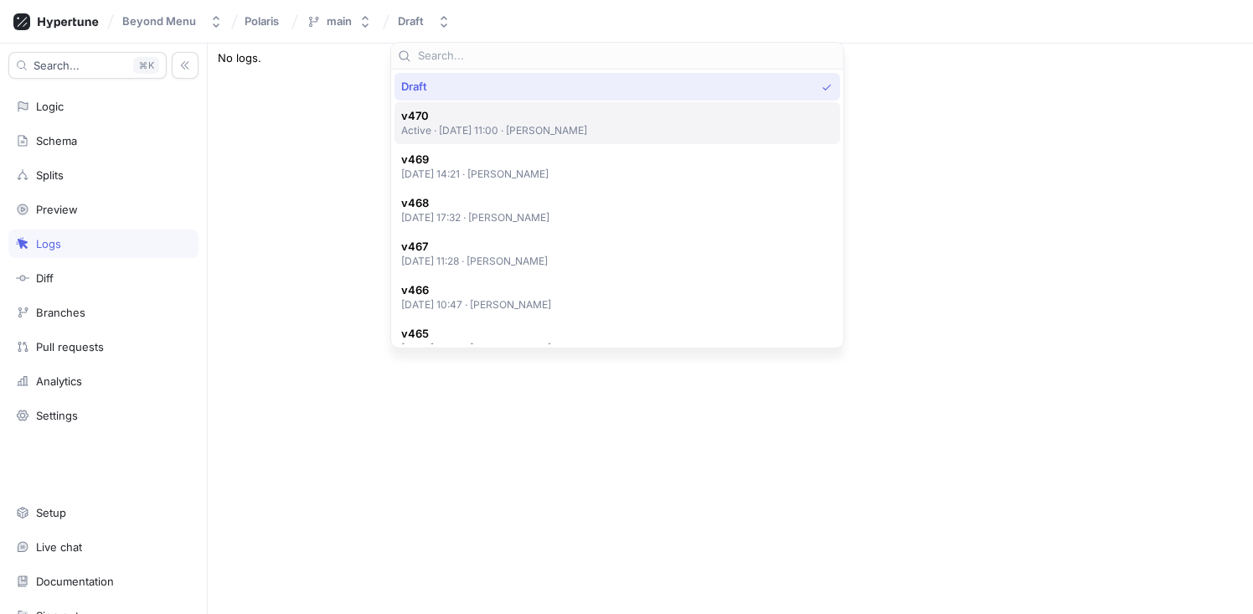
click at [483, 122] on span "v470" at bounding box center [494, 116] width 187 height 14
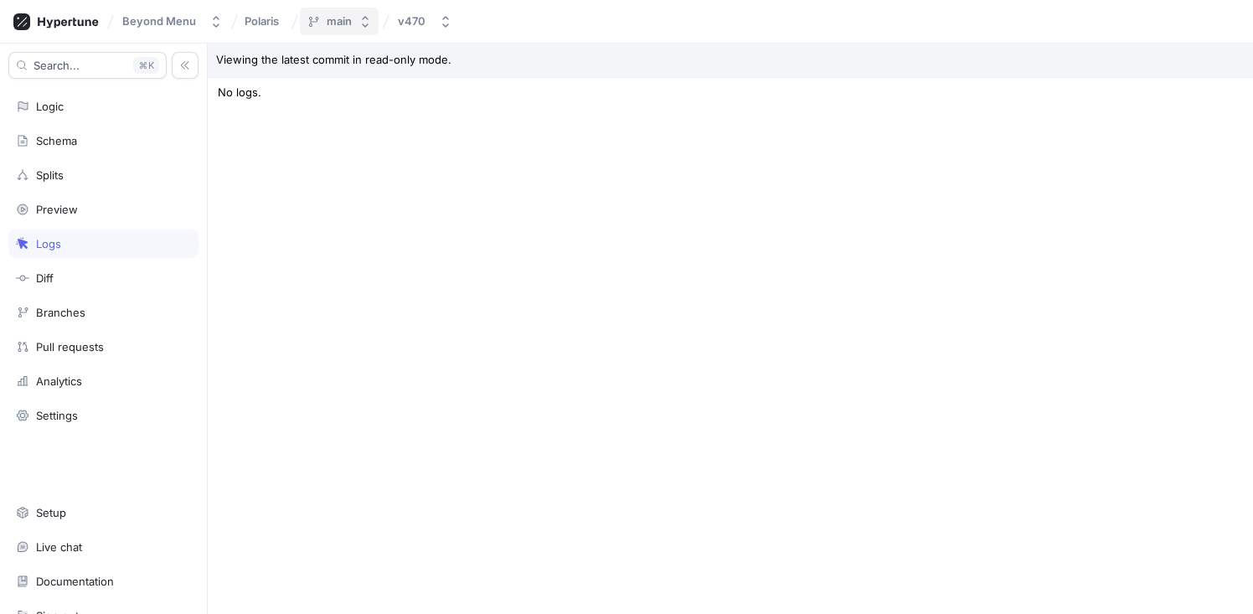
click at [355, 26] on button "main" at bounding box center [339, 22] width 79 height 28
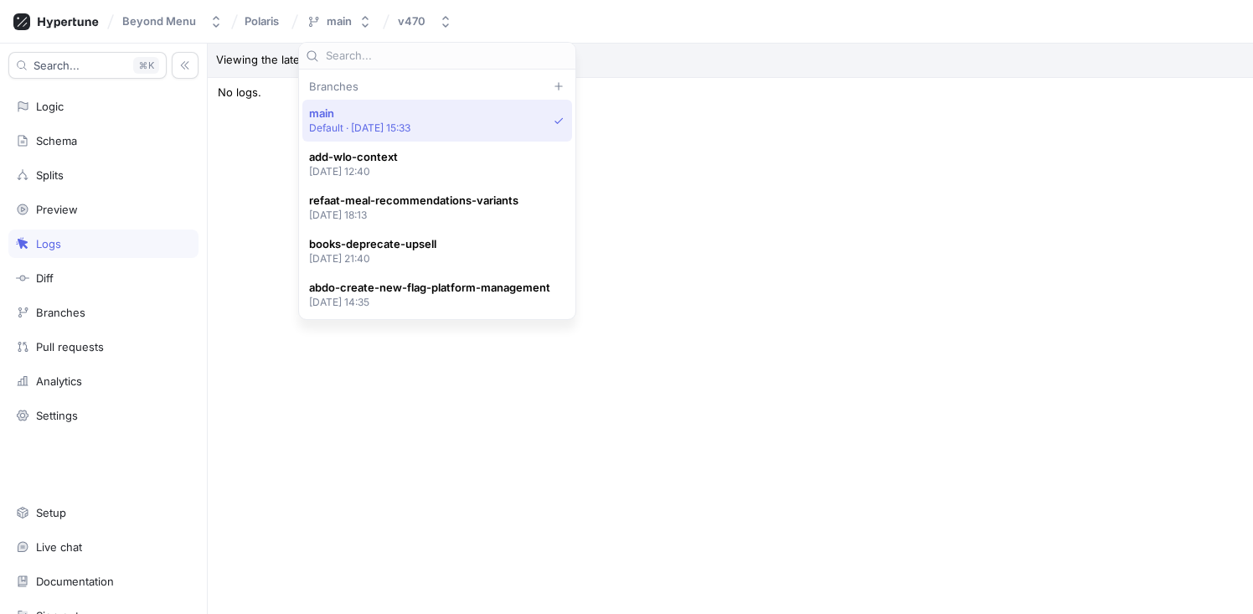
click at [364, 119] on span "main" at bounding box center [360, 113] width 102 height 14
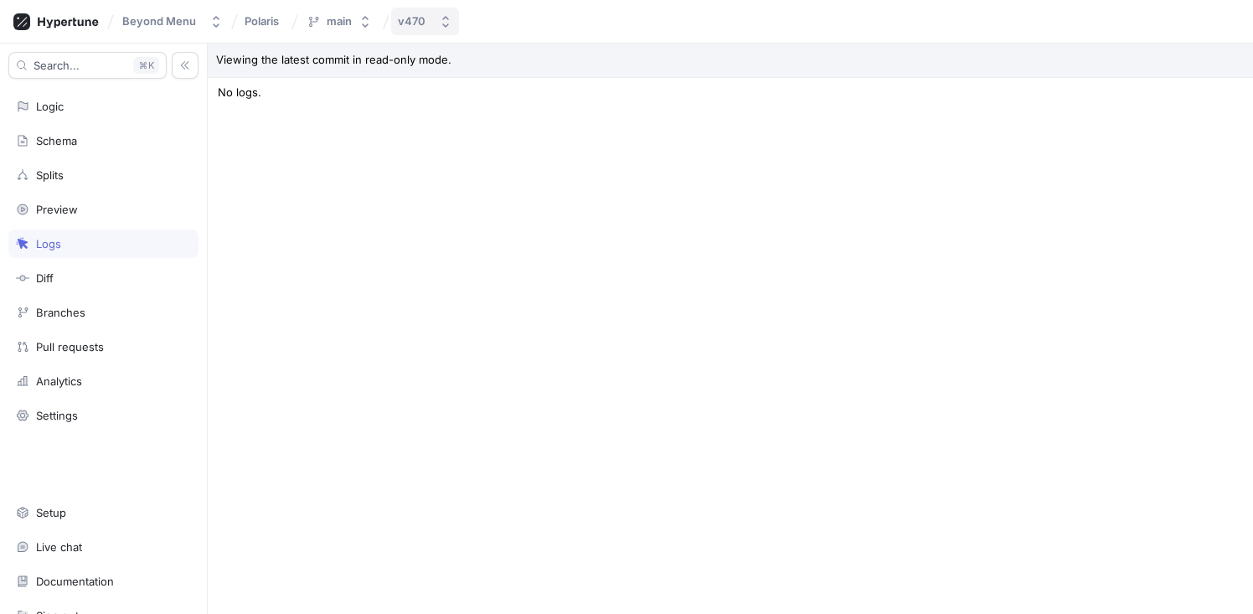
click at [431, 26] on button "v470" at bounding box center [425, 22] width 68 height 28
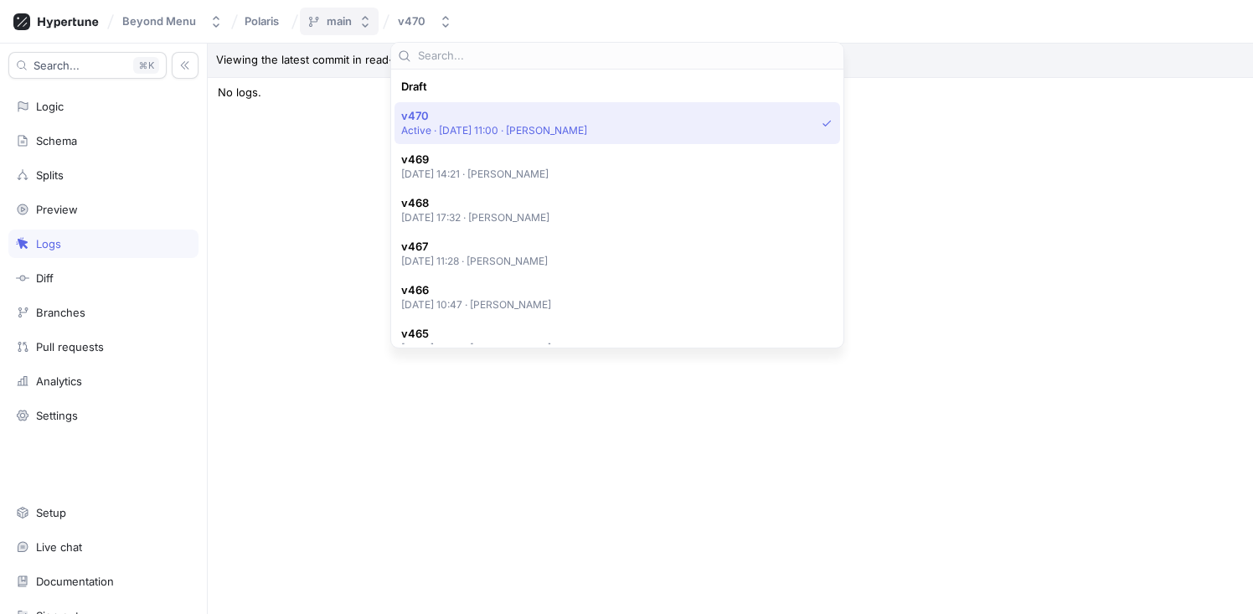
click at [364, 18] on icon "button" at bounding box center [364, 21] width 13 height 13
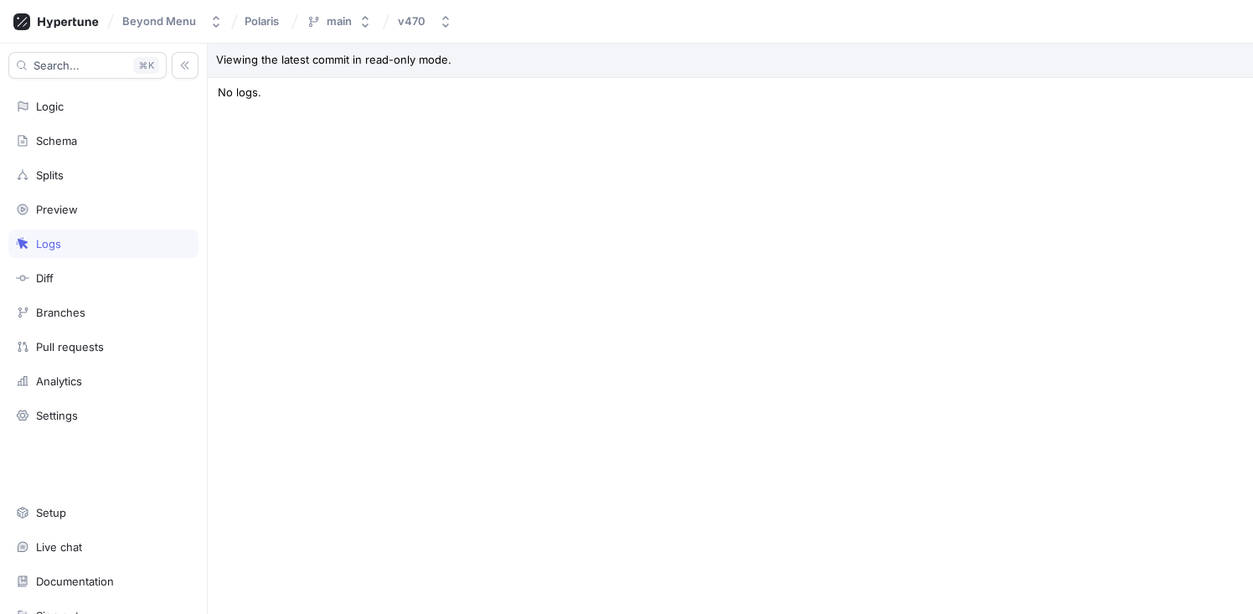
click at [513, 17] on div "Beyond Menu Polaris main v470" at bounding box center [626, 22] width 1253 height 44
click at [434, 28] on button "v470" at bounding box center [425, 22] width 68 height 28
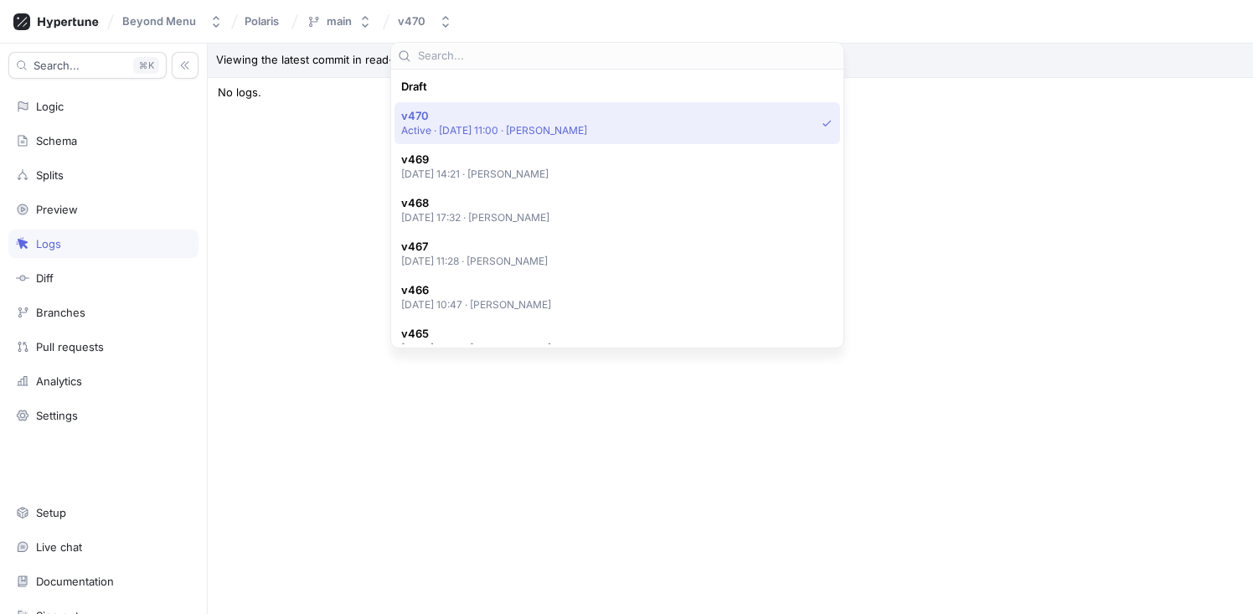
click at [1075, 29] on div "Beyond Menu Polaris main v470" at bounding box center [626, 22] width 1253 height 44
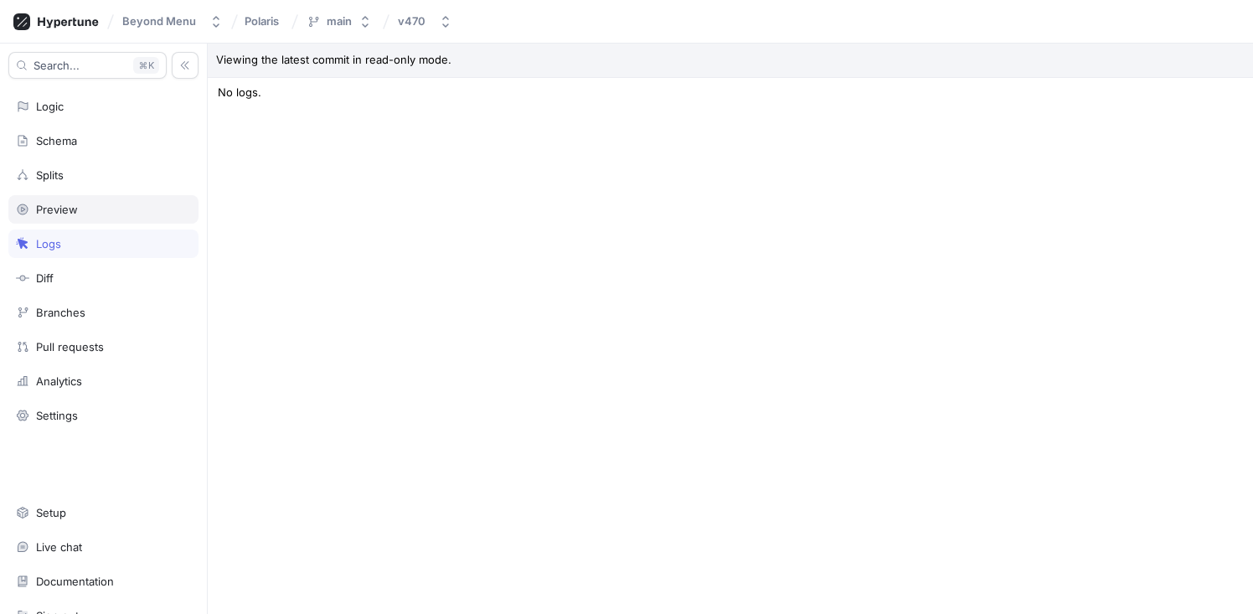
click at [111, 206] on div "Preview" at bounding box center [103, 209] width 175 height 13
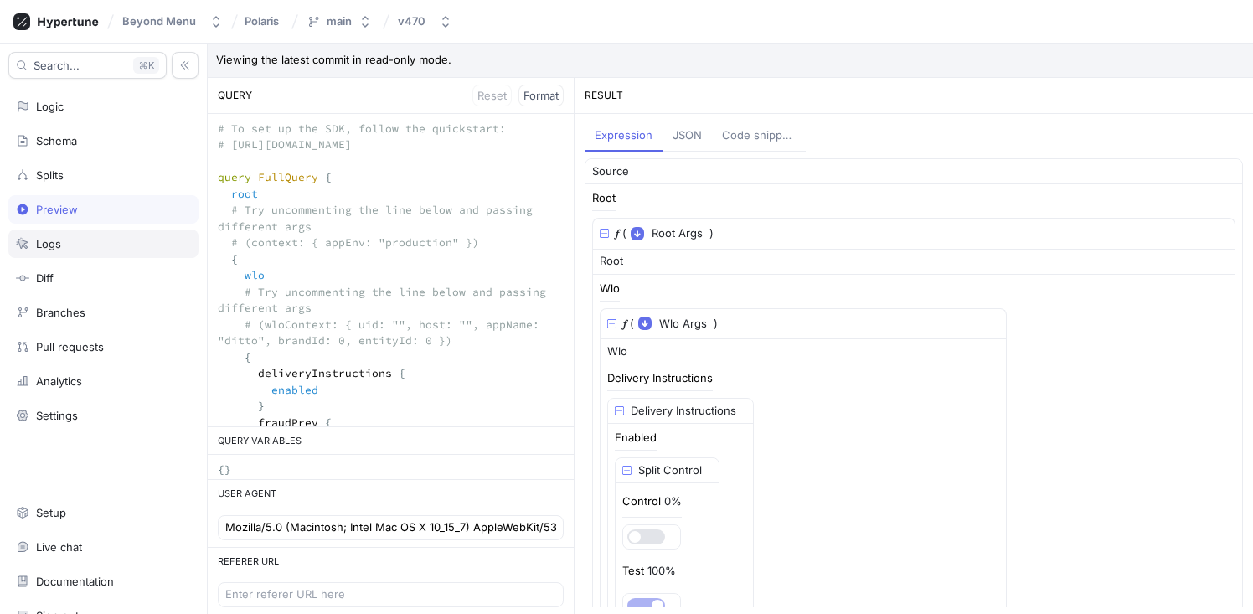
click at [97, 237] on div "Logs" at bounding box center [103, 243] width 175 height 13
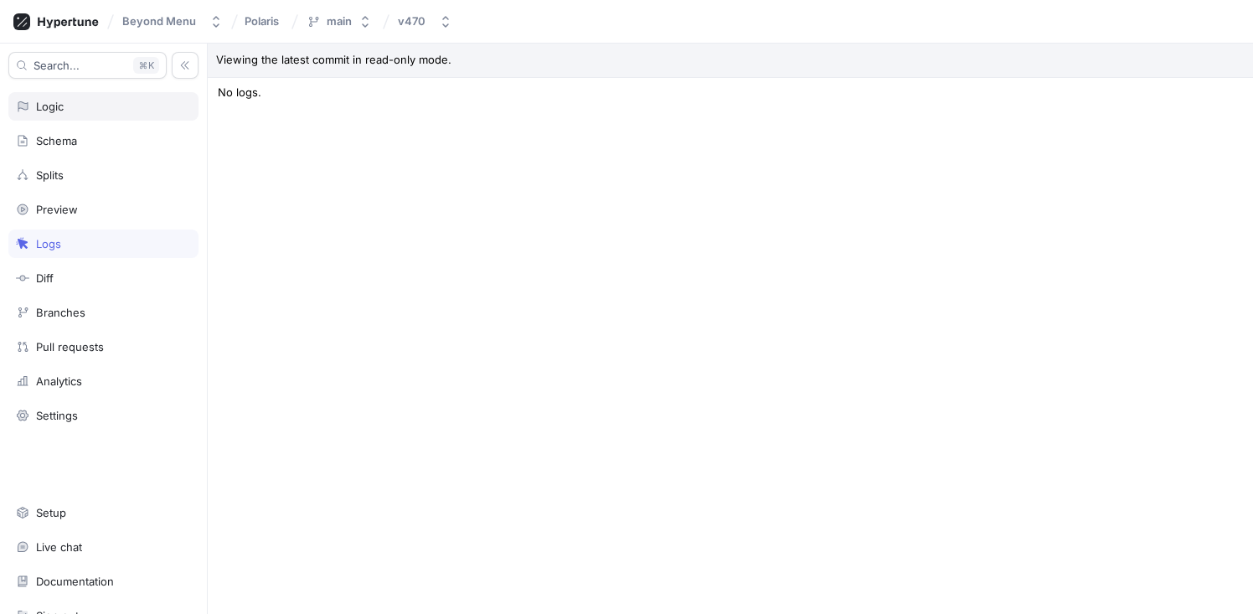
click at [62, 115] on div "Logic" at bounding box center [103, 106] width 190 height 28
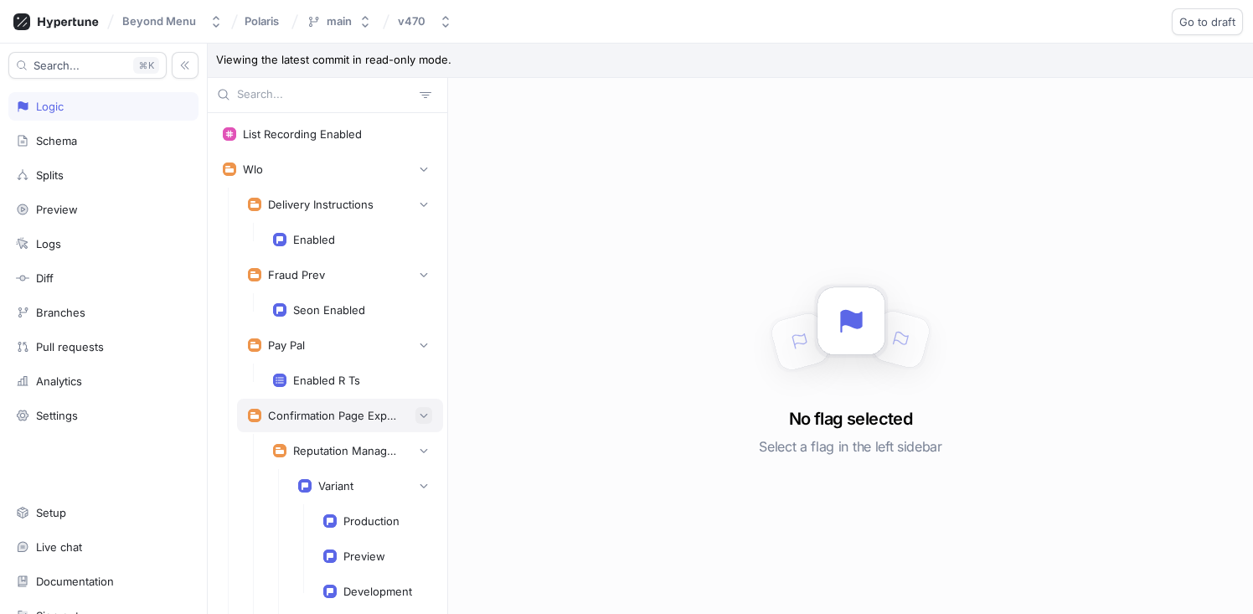
click at [416, 415] on button "button" at bounding box center [423, 415] width 17 height 17
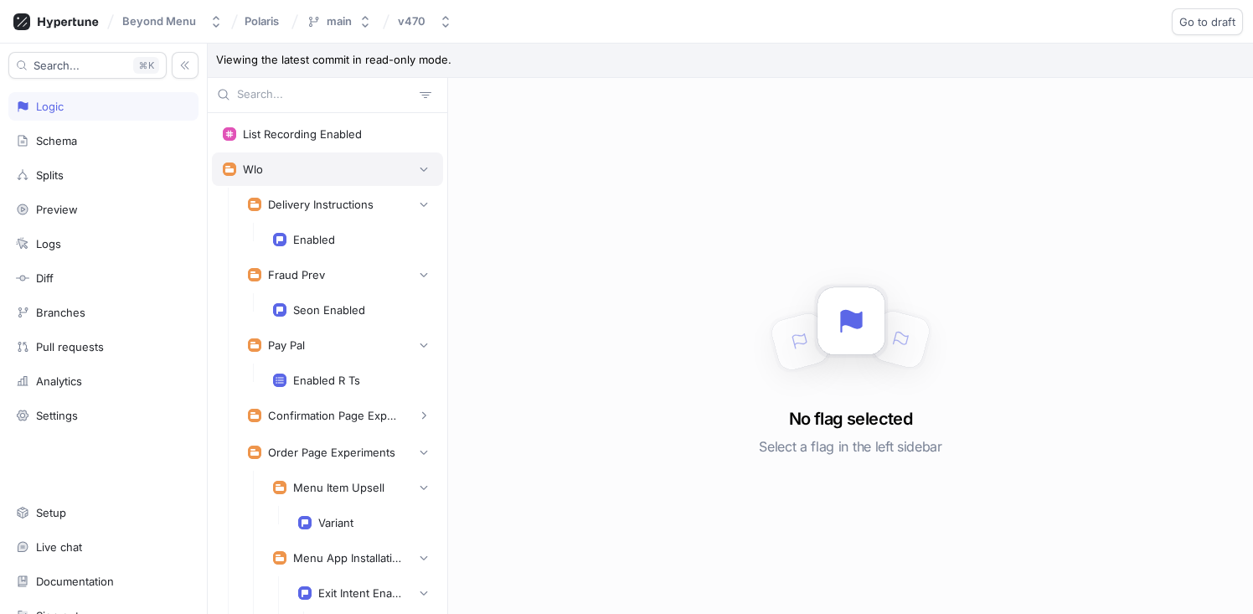
click at [343, 174] on div "Wlo" at bounding box center [327, 169] width 209 height 17
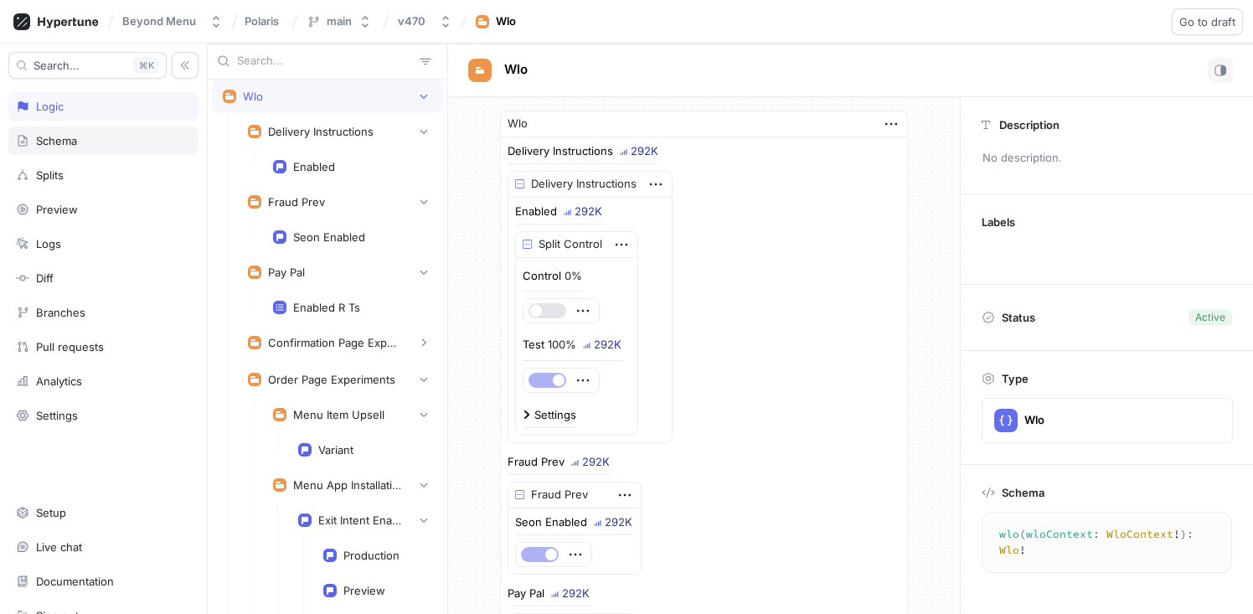
click at [111, 150] on div "Schema" at bounding box center [103, 140] width 190 height 28
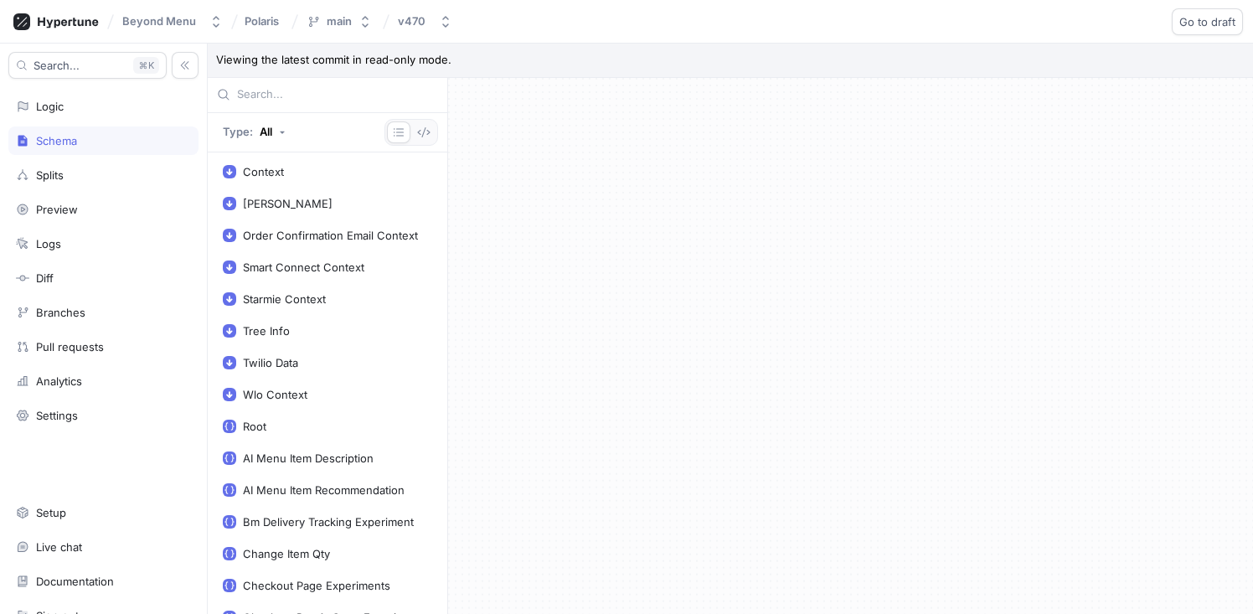
click at [291, 153] on div "Context Dwight Context Order Confirmation Email Context Smart Connect Context S…" at bounding box center [328, 383] width 240 height 462
click at [272, 173] on div "Context" at bounding box center [263, 171] width 41 height 13
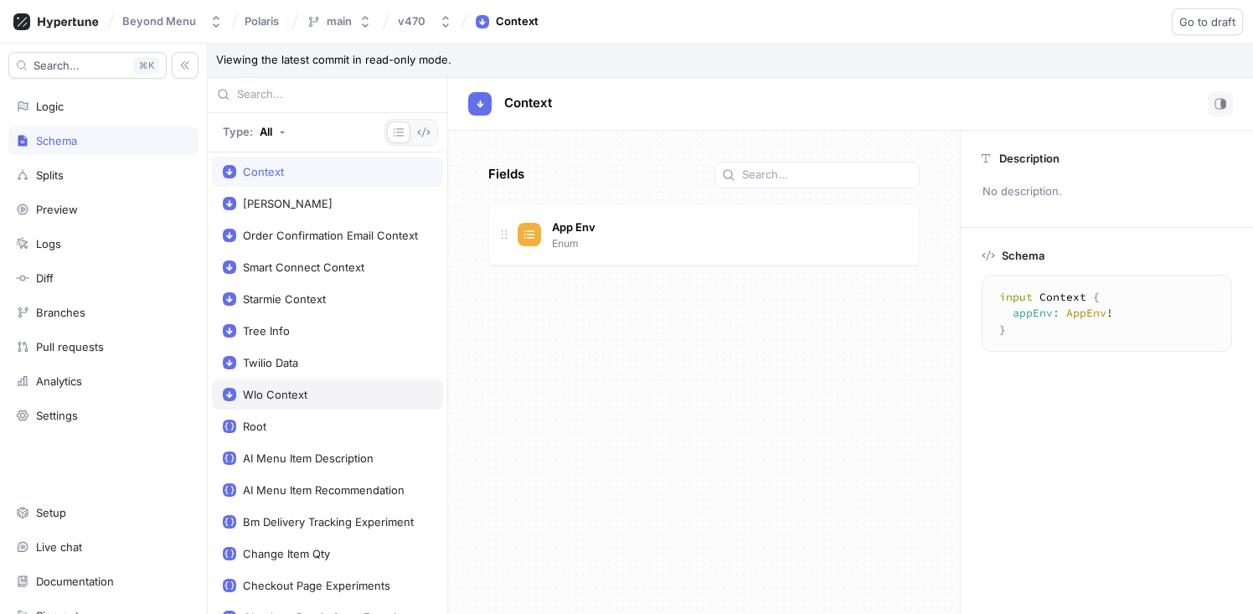
click at [281, 395] on div "Wlo Context" at bounding box center [275, 394] width 64 height 13
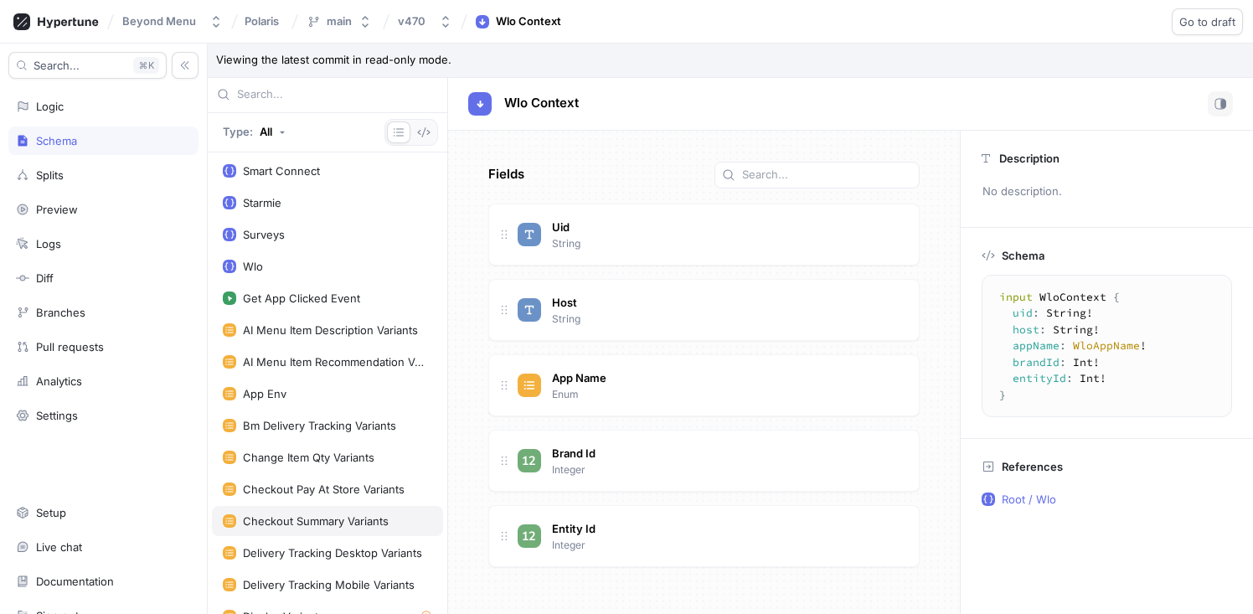
scroll to position [1488, 0]
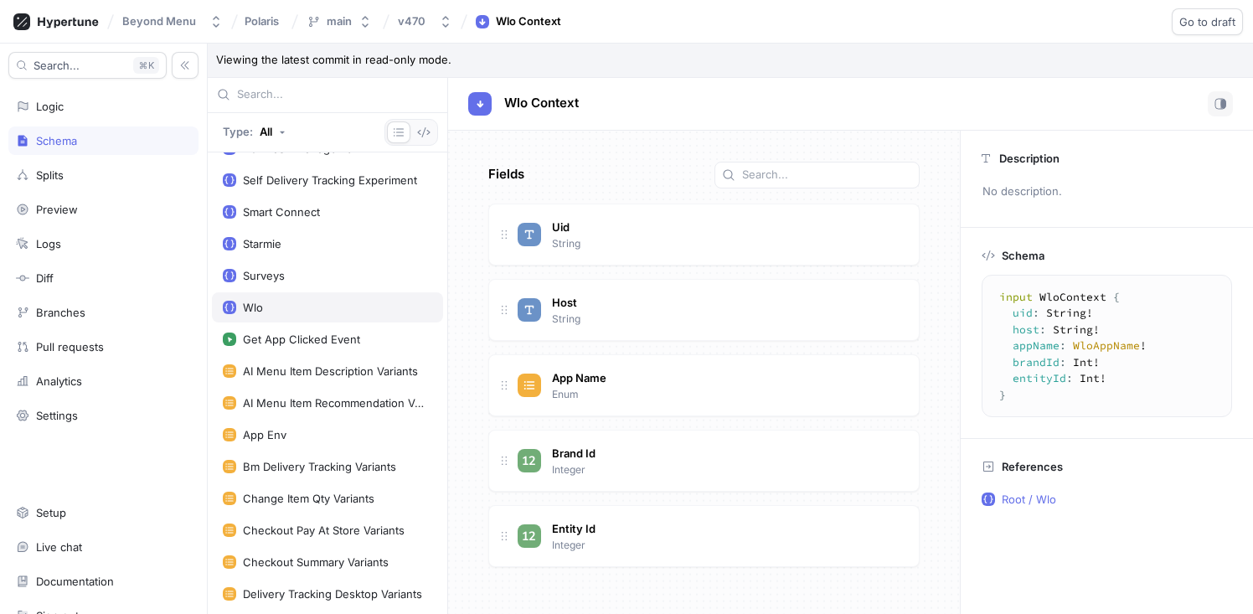
click at [294, 318] on div "Wlo" at bounding box center [327, 307] width 231 height 30
type textarea "type Wlo { deliveryInstructions: DeliveryInstructions! fraudPrev: FraudPrev! pa…"
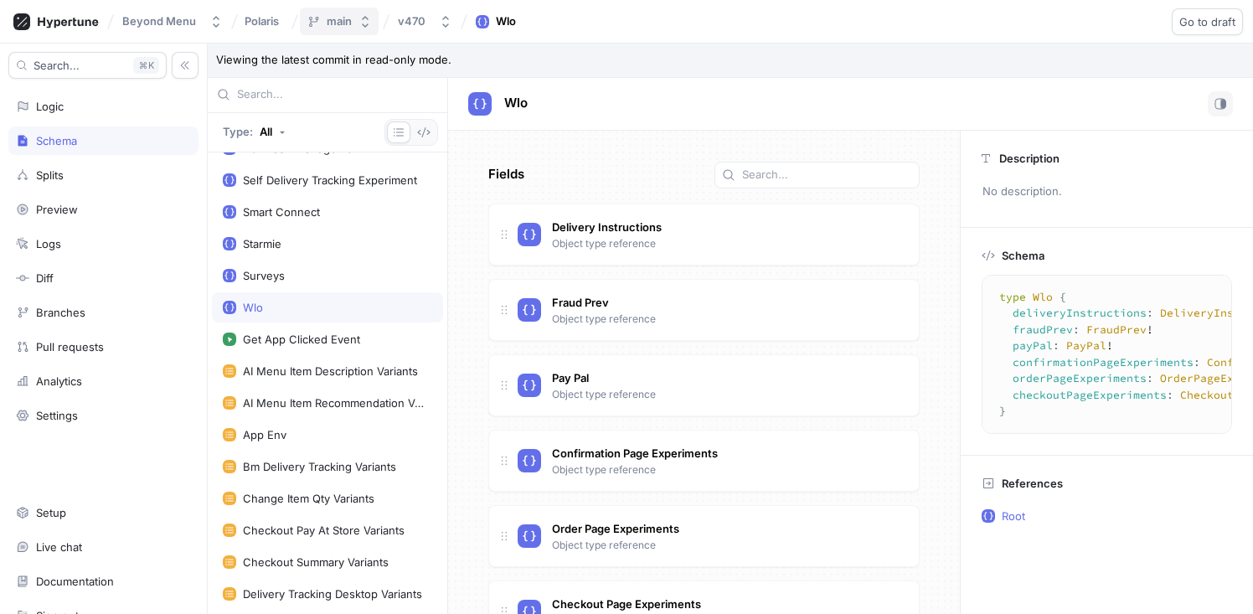
click at [348, 25] on div "main" at bounding box center [339, 21] width 25 height 14
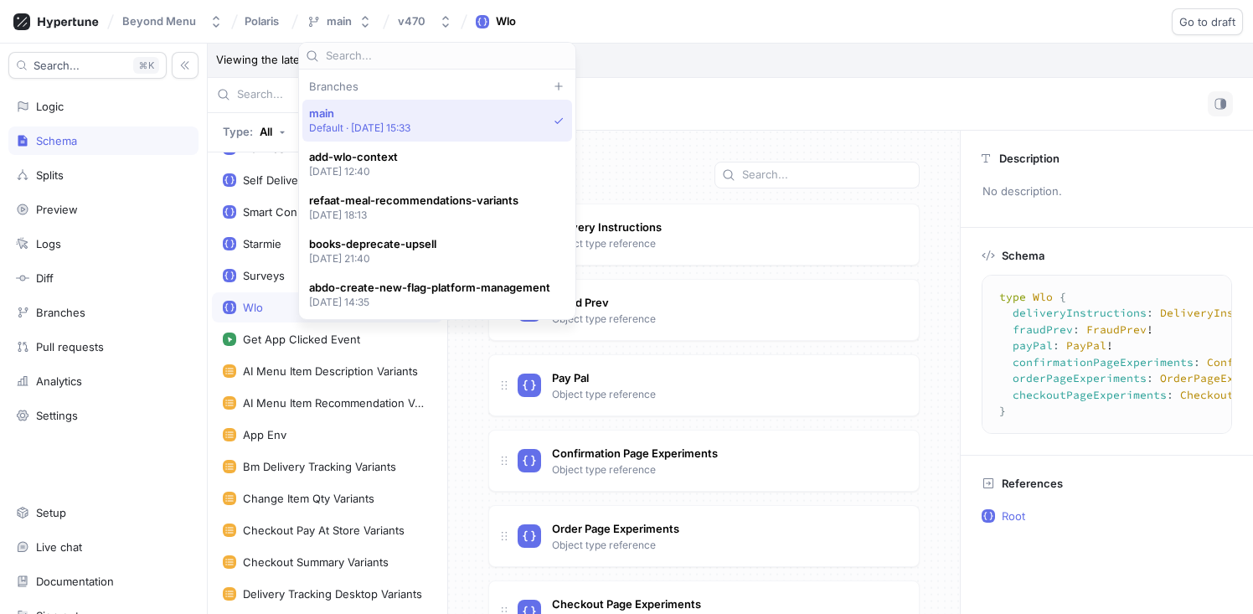
click at [411, 126] on p "Default ‧ 2024-04-19 at 15:33" at bounding box center [360, 128] width 102 height 14
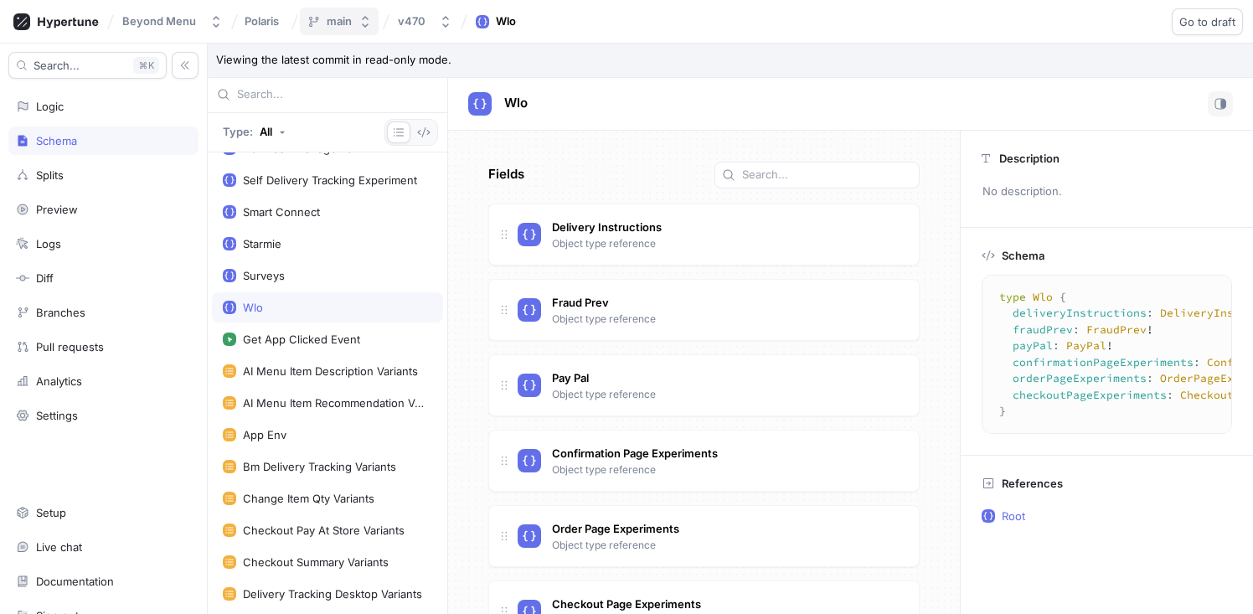
click at [353, 27] on button "main" at bounding box center [339, 22] width 79 height 28
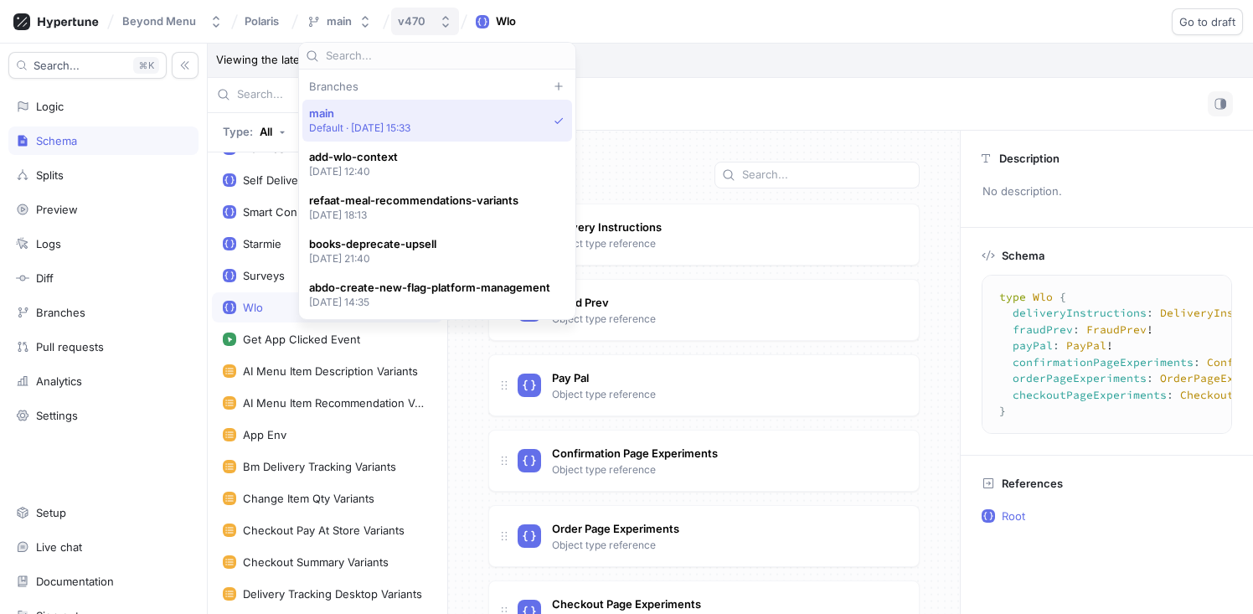
click at [425, 22] on div "v470" at bounding box center [415, 21] width 34 height 14
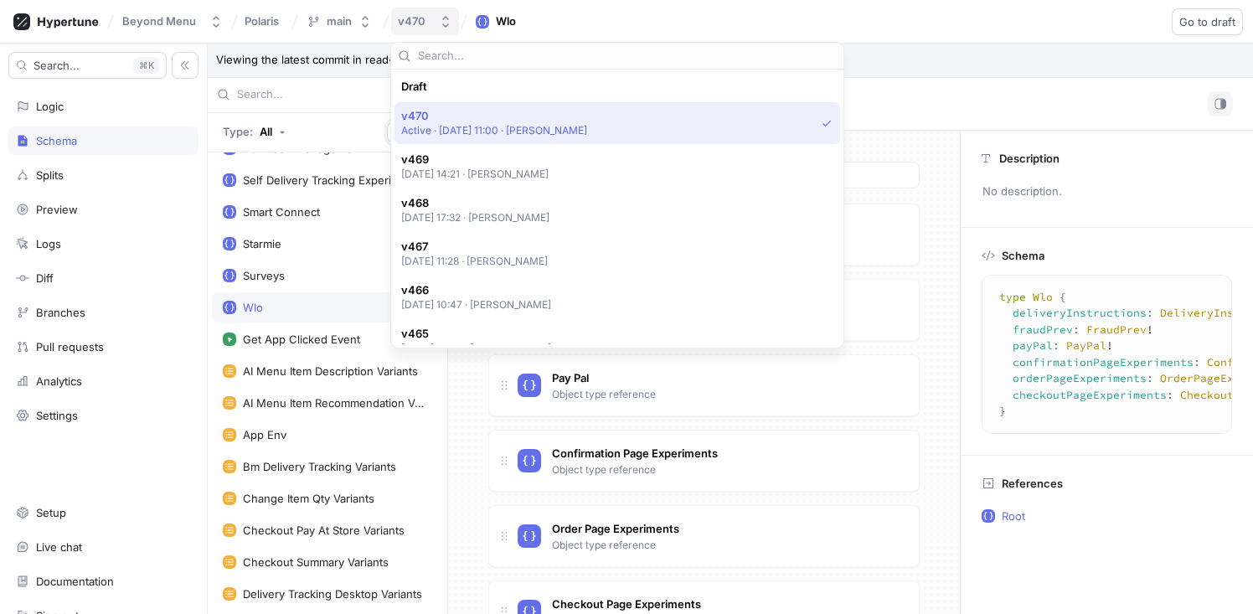
scroll to position [29, 0]
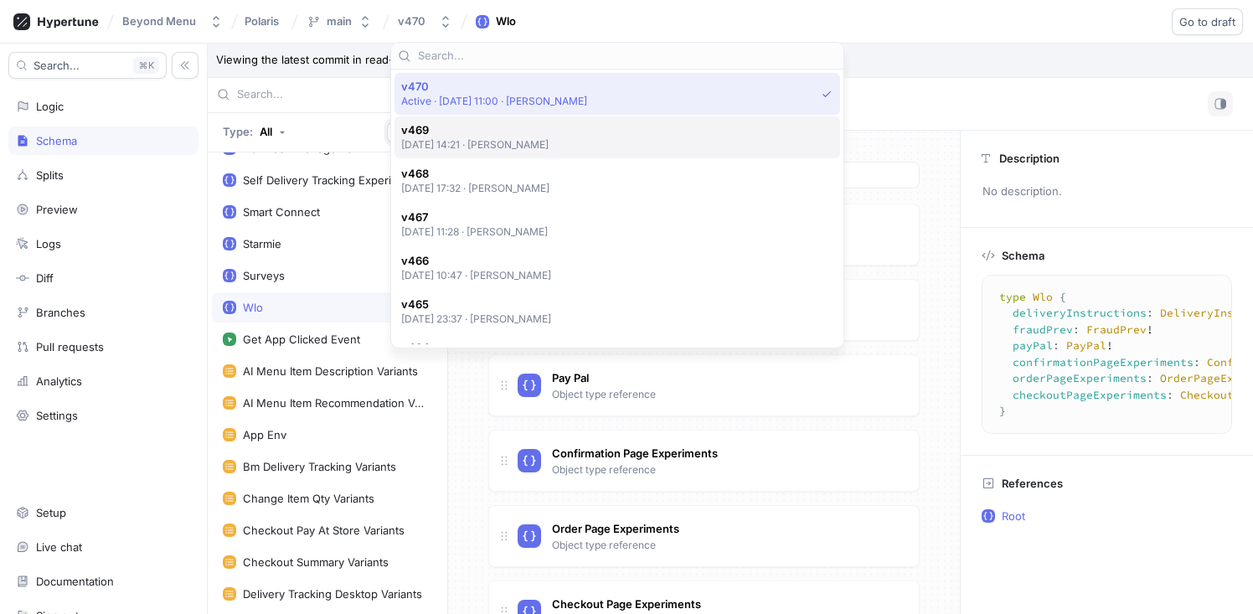
click at [472, 139] on p "2025-09-05 at 14:21 ‧ Mieszko Plackowski" at bounding box center [475, 144] width 148 height 14
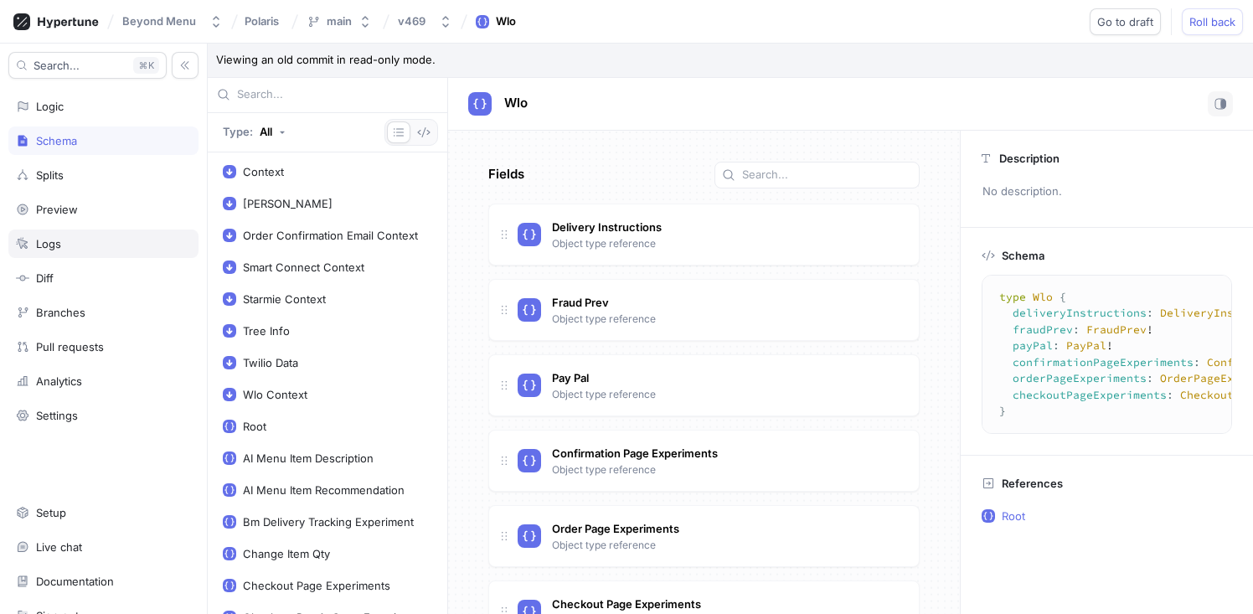
scroll to position [1195, 0]
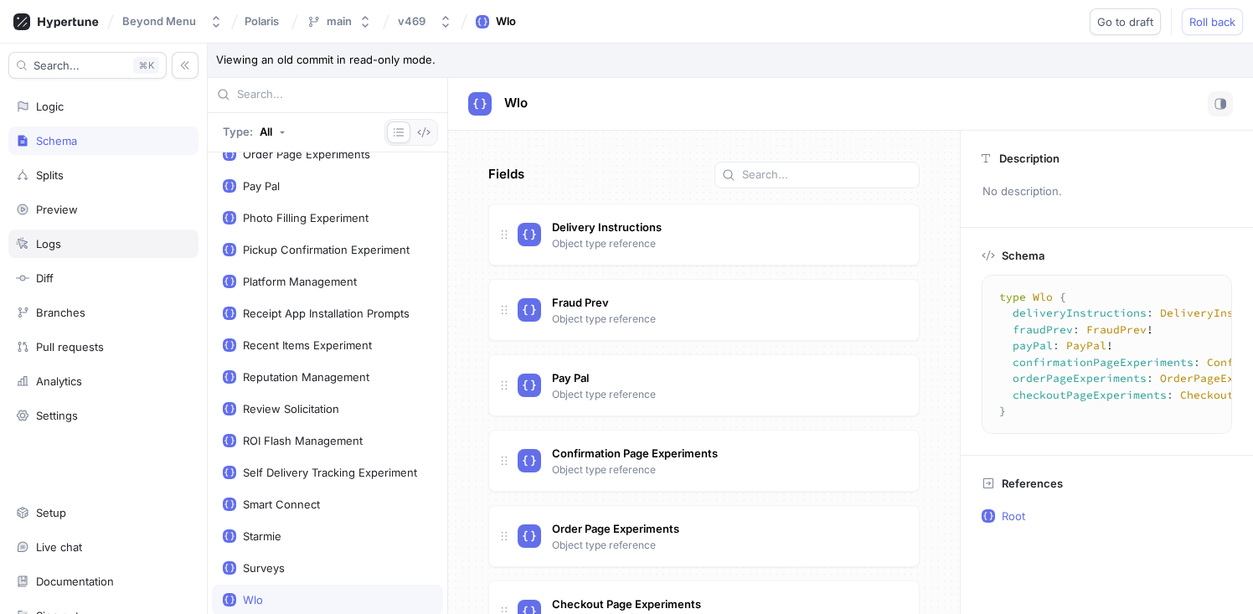
click at [71, 250] on div "Logs" at bounding box center [103, 244] width 190 height 28
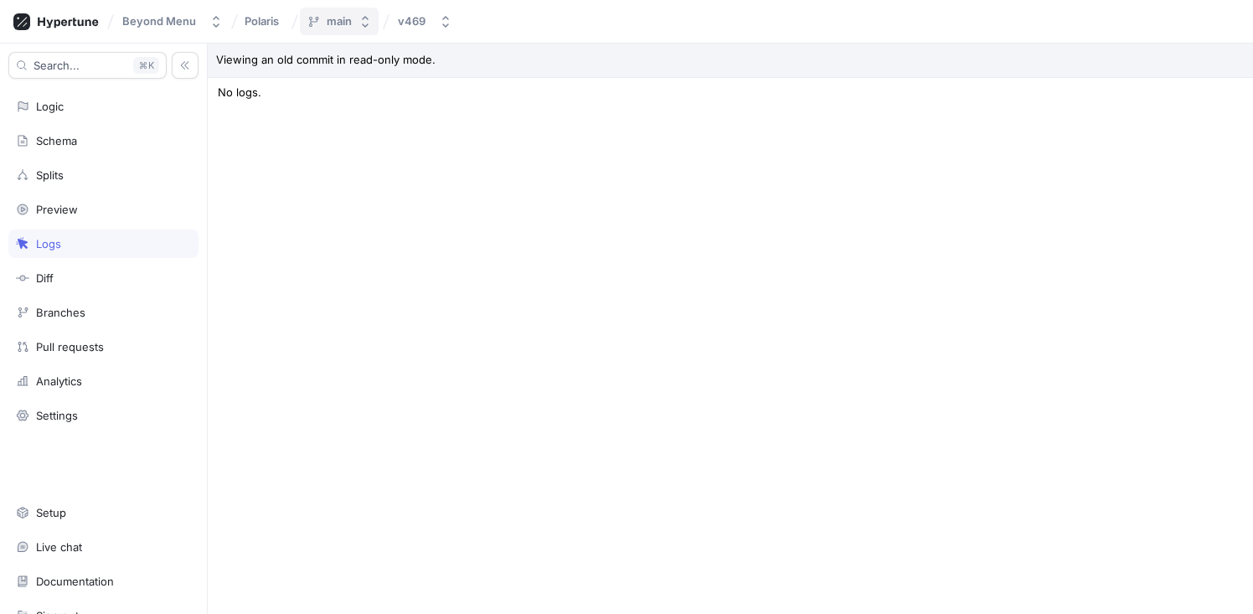
click at [368, 21] on icon "button" at bounding box center [364, 21] width 13 height 13
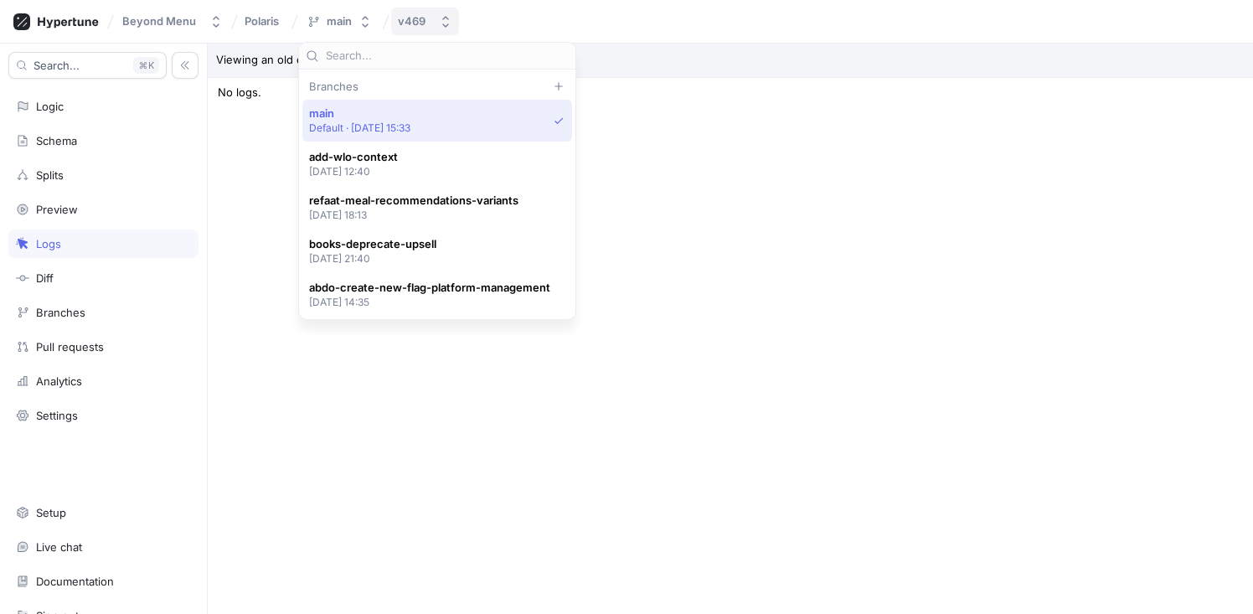
click at [399, 19] on div "v469" at bounding box center [412, 21] width 28 height 14
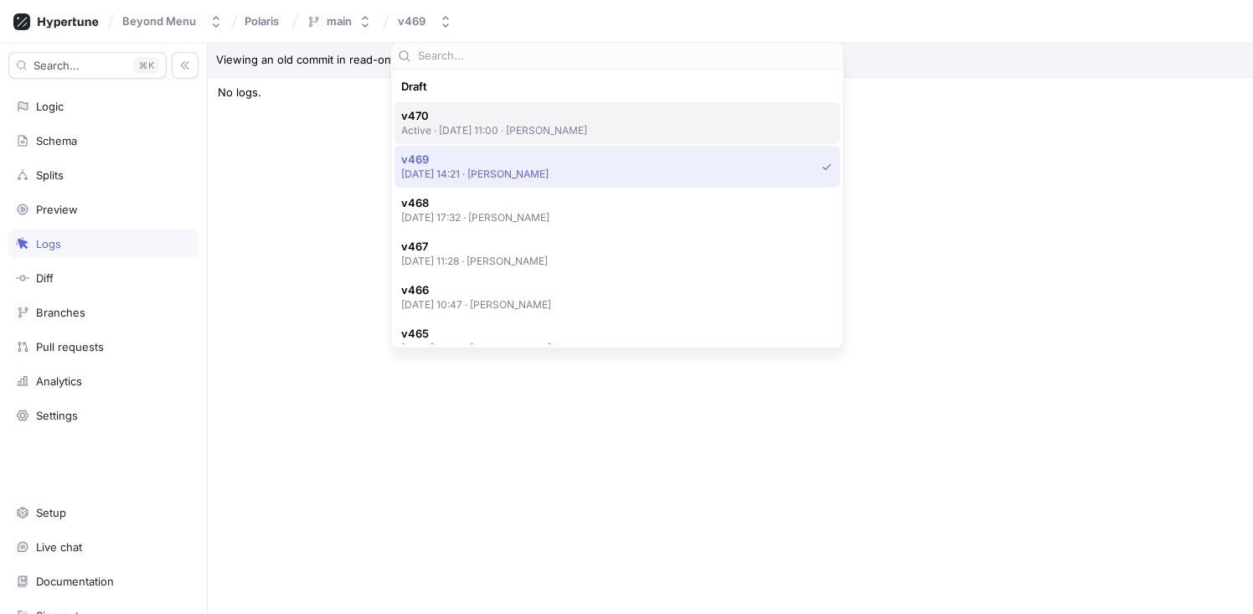
click at [474, 123] on p "Active ‧ 2025-09-08 at 11:00 ‧ Mahmoud Mohamed" at bounding box center [494, 130] width 187 height 14
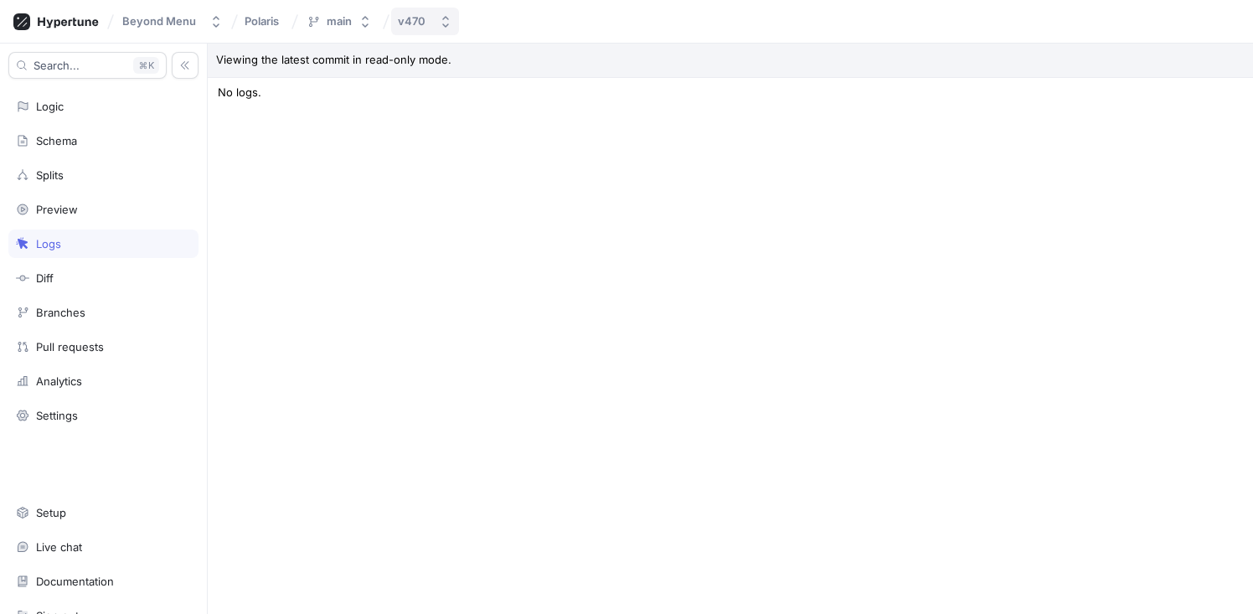
click at [436, 24] on button "v470" at bounding box center [425, 22] width 68 height 28
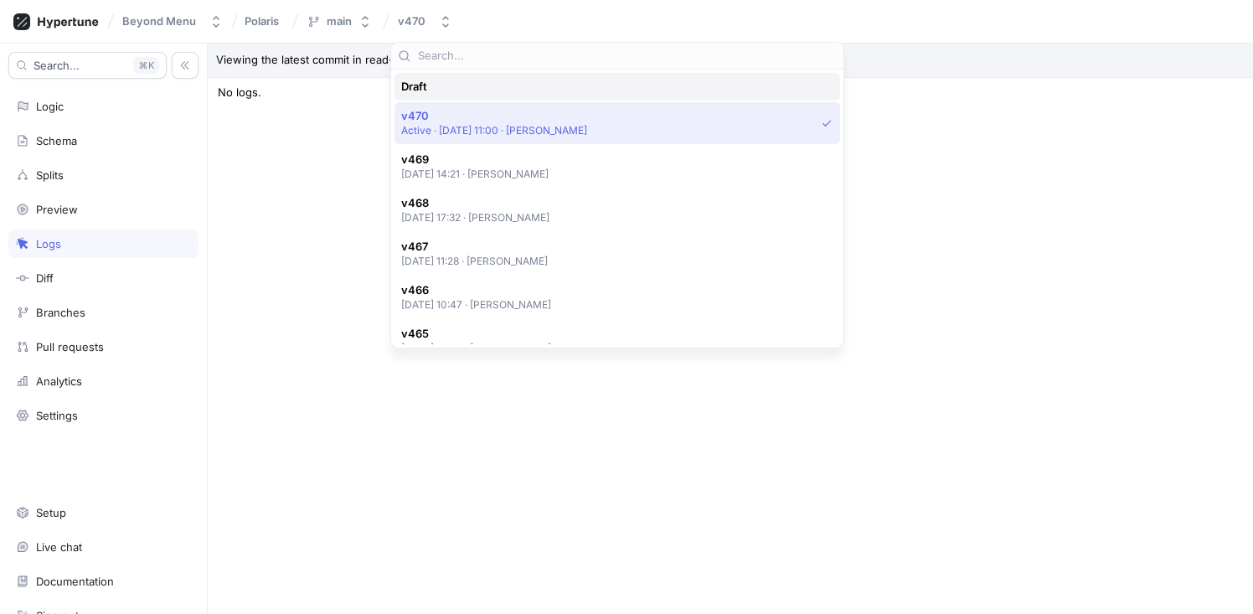
click at [474, 94] on div "Draft" at bounding box center [618, 87] width 446 height 28
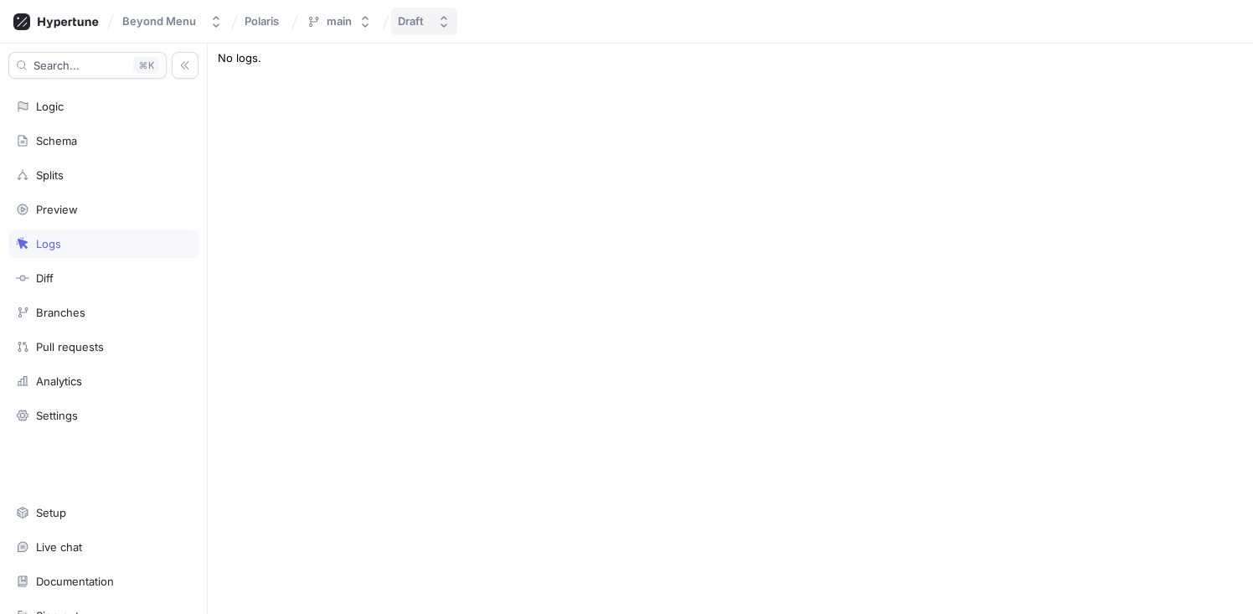
click at [423, 32] on button "Draft" at bounding box center [424, 22] width 66 height 28
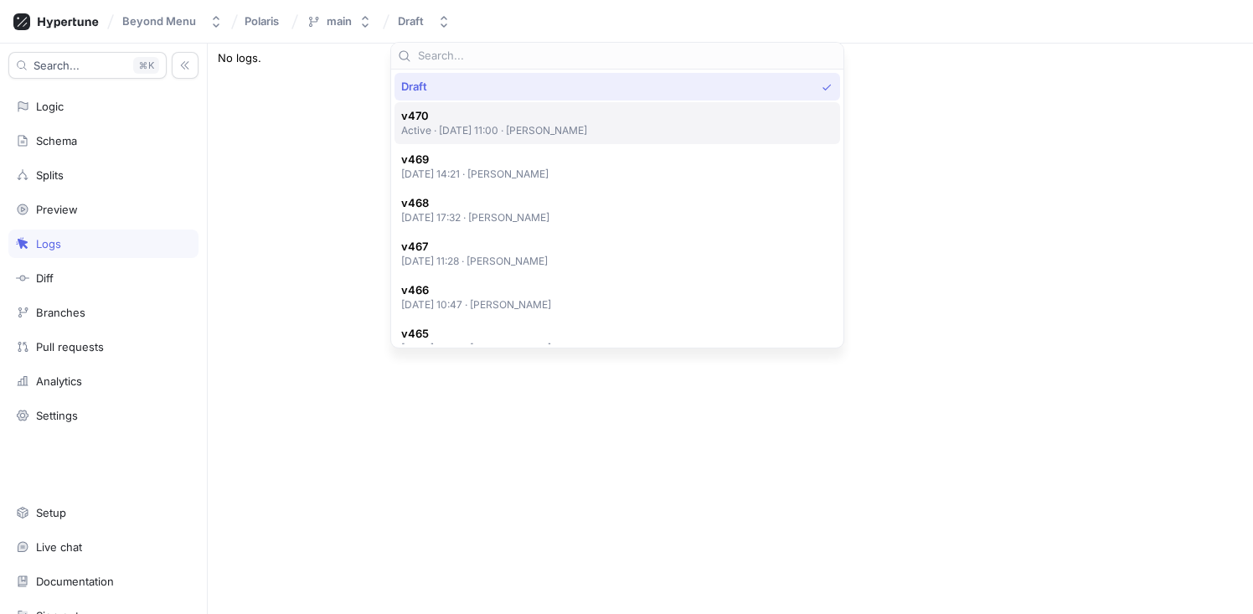
click at [482, 128] on p "Active ‧ 2025-09-08 at 11:00 ‧ Mahmoud Mohamed" at bounding box center [494, 130] width 187 height 14
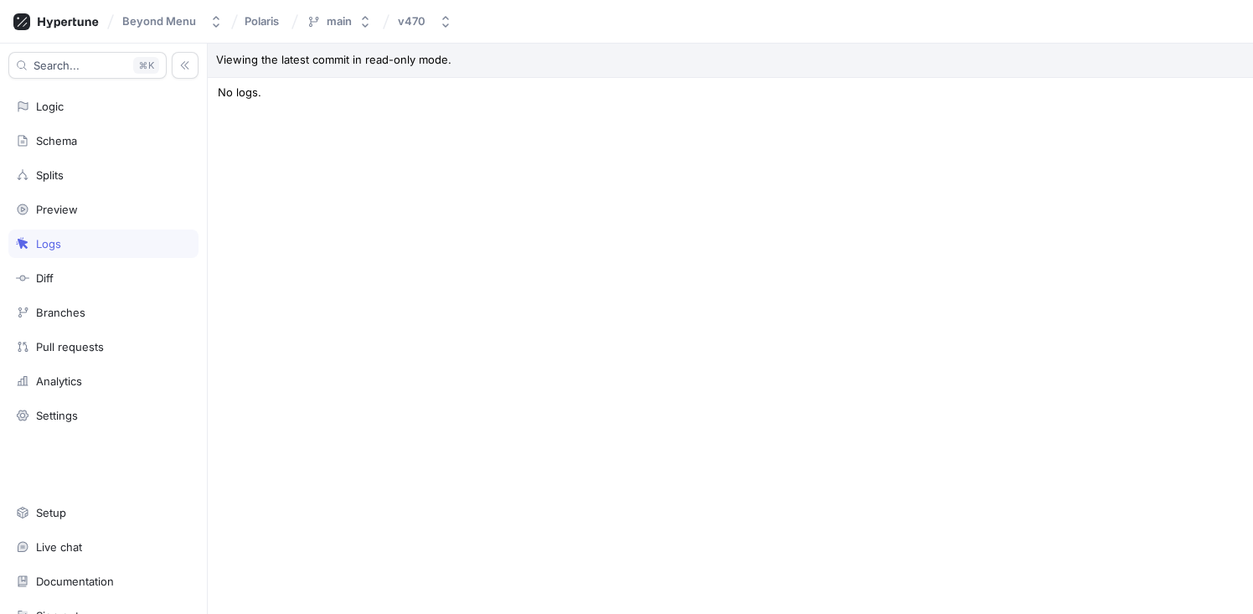
click at [485, 141] on div "Viewing the latest commit in read-only mode. Type: All Context Dwight Context O…" at bounding box center [730, 329] width 1045 height 570
